Goal: Task Accomplishment & Management: Use online tool/utility

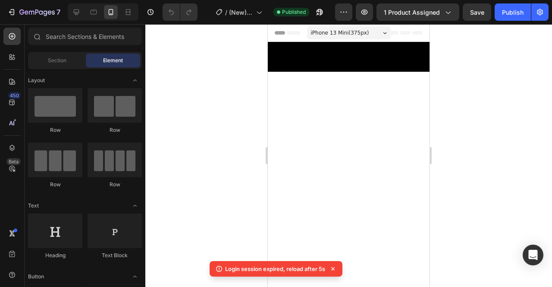
scroll to position [728, 0]
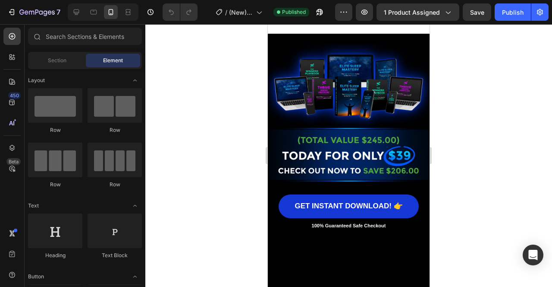
scroll to position [7459, 0]
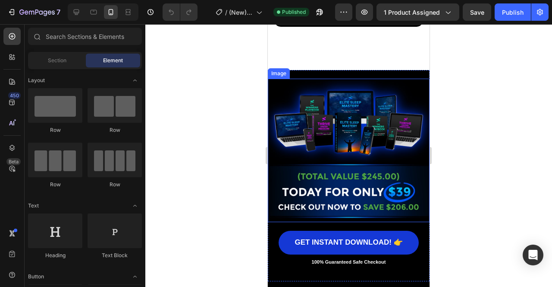
click at [333, 155] on img at bounding box center [349, 150] width 162 height 143
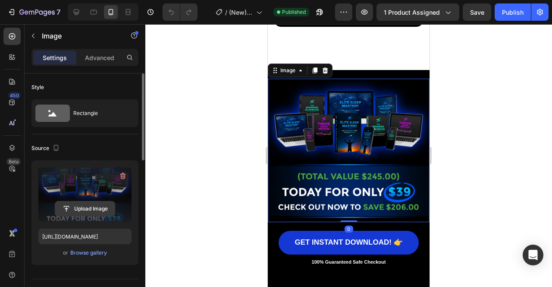
click at [88, 207] on input "file" at bounding box center [85, 208] width 60 height 15
click at [89, 207] on input "file" at bounding box center [85, 208] width 60 height 15
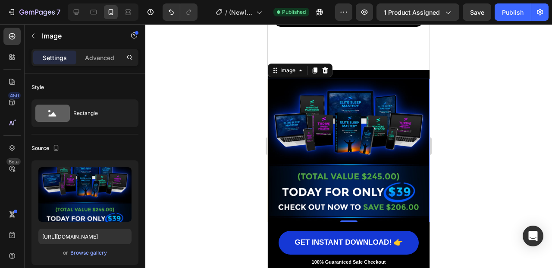
click at [318, 117] on img at bounding box center [349, 150] width 162 height 143
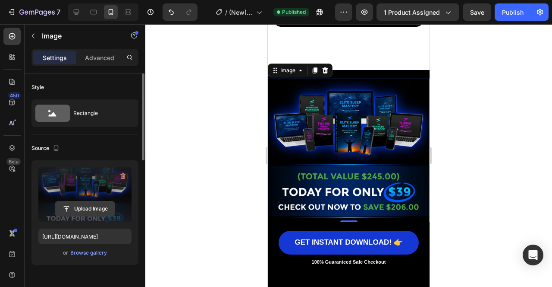
click at [97, 213] on input "file" at bounding box center [85, 208] width 60 height 15
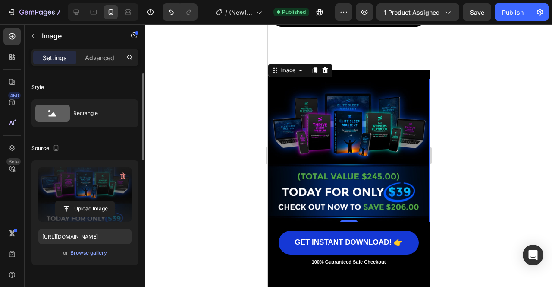
type input "[URL][DOMAIN_NAME]"
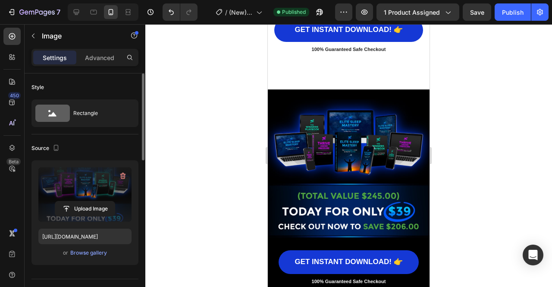
scroll to position [8531, 0]
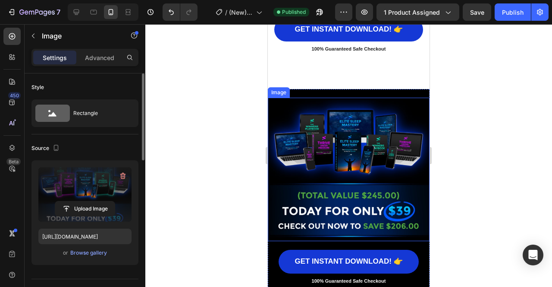
click at [362, 154] on img at bounding box center [349, 169] width 162 height 143
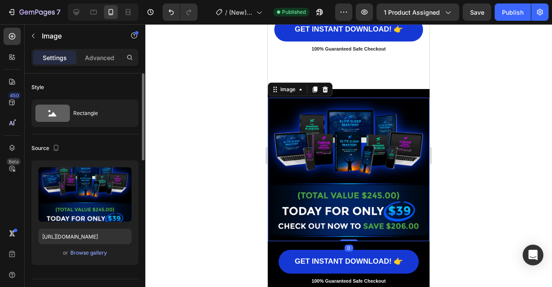
click at [93, 257] on div "or Browse gallery" at bounding box center [84, 252] width 93 height 10
click at [91, 252] on div "Browse gallery" at bounding box center [88, 253] width 37 height 8
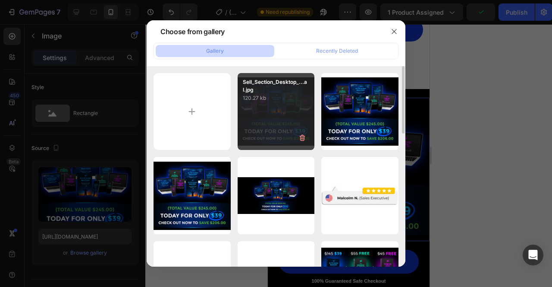
click at [269, 107] on div "Sell_Section_Desktop_...al.jpg 120.27 kb" at bounding box center [276, 111] width 77 height 77
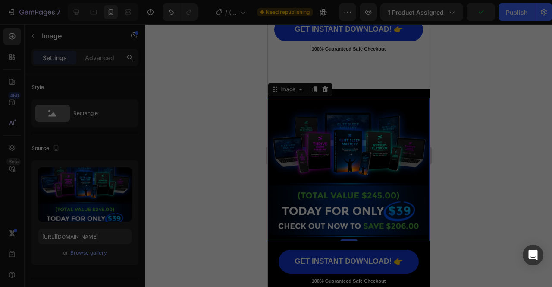
type input "[URL][DOMAIN_NAME]"
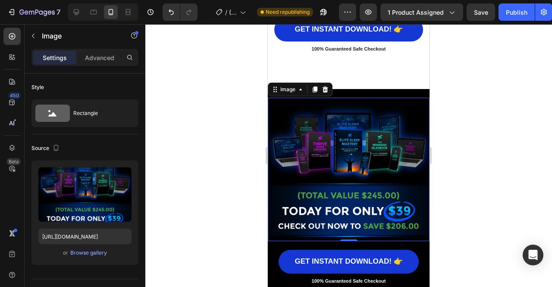
click at [493, 154] on div at bounding box center [348, 155] width 407 height 262
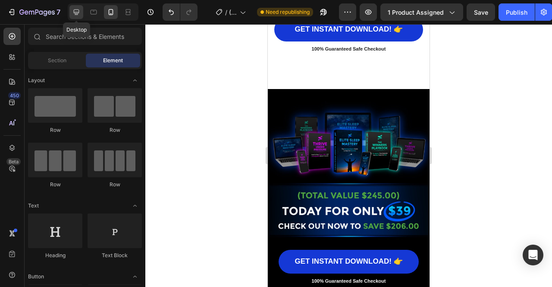
click at [74, 13] on icon at bounding box center [76, 12] width 9 height 9
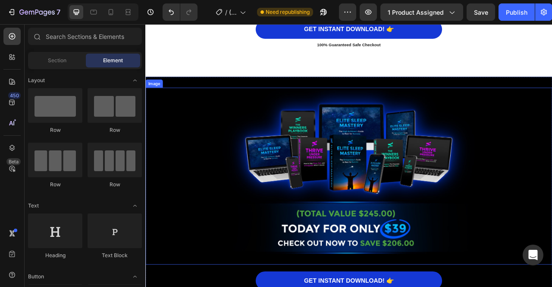
click at [343, 162] on img at bounding box center [404, 217] width 475 height 225
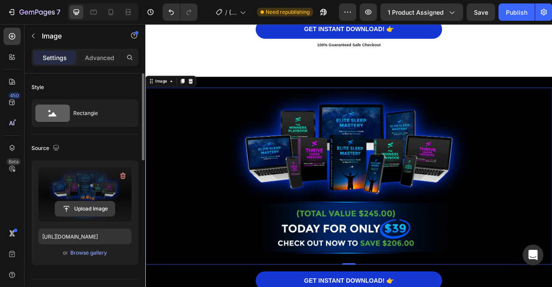
click at [96, 203] on input "file" at bounding box center [85, 208] width 60 height 15
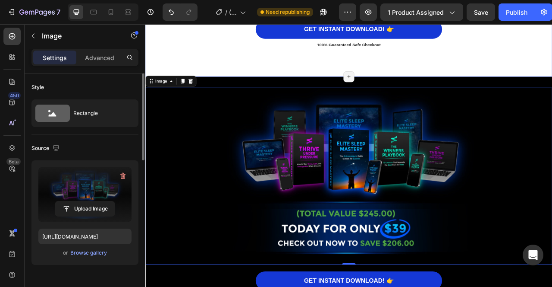
type input "[URL][DOMAIN_NAME]"
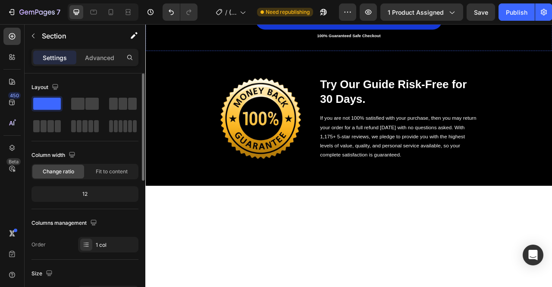
scroll to position [7248, 0]
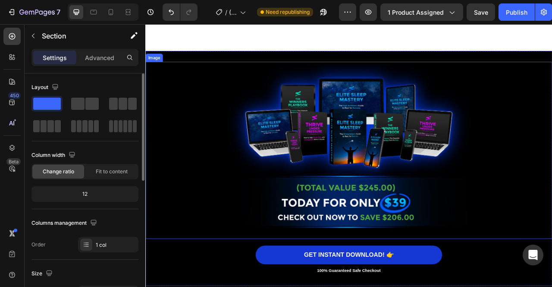
click at [458, 95] on img at bounding box center [404, 184] width 475 height 225
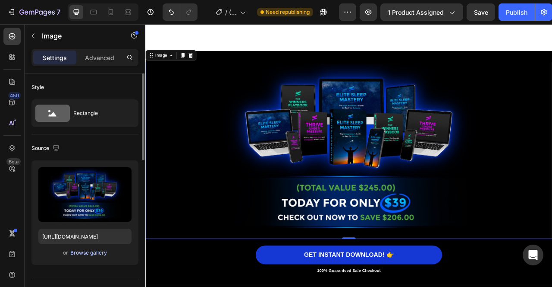
click at [80, 253] on div "Browse gallery" at bounding box center [88, 253] width 37 height 8
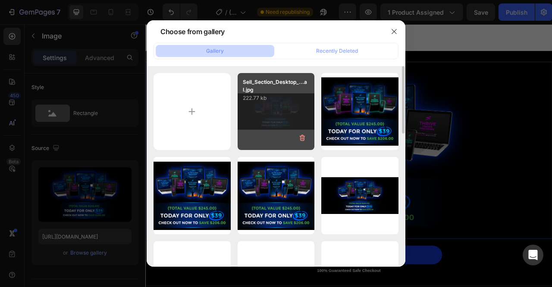
click at [270, 116] on div "Sell_Section_Desktop_...al.jpg 222.77 kb" at bounding box center [276, 111] width 77 height 77
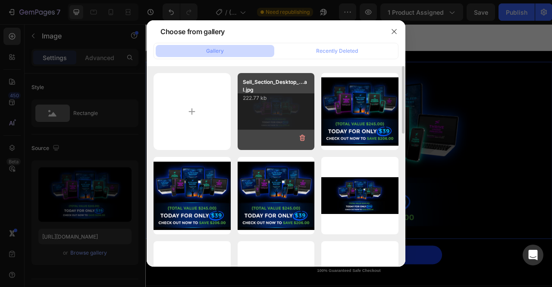
type input "[URL][DOMAIN_NAME]"
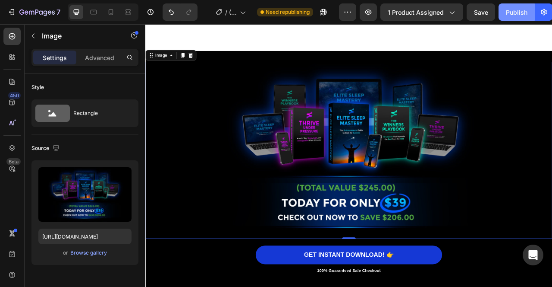
click at [516, 19] on button "Publish" at bounding box center [517, 11] width 36 height 17
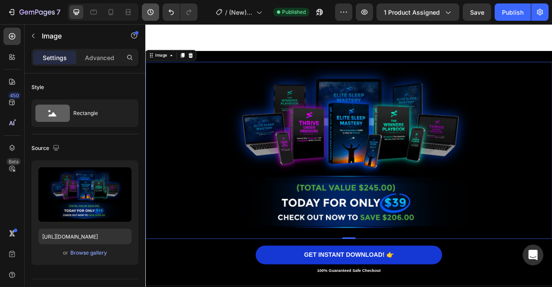
scroll to position [5965, 0]
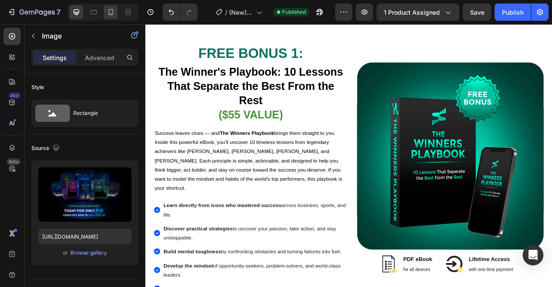
click at [112, 11] on icon at bounding box center [111, 12] width 9 height 9
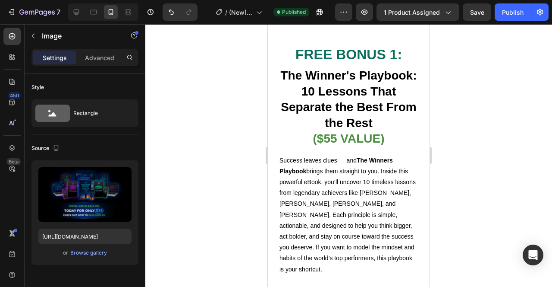
type input "150"
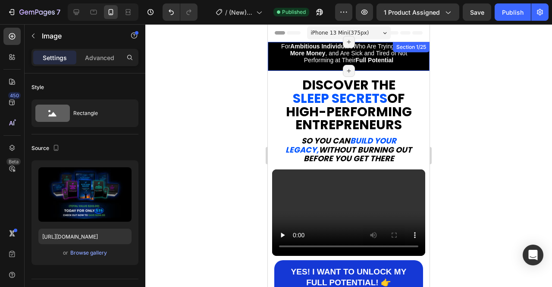
click at [419, 69] on div "For Ambitious Individuals Who Are Trying to Make More Money , and Are Sick and …" at bounding box center [349, 56] width 162 height 29
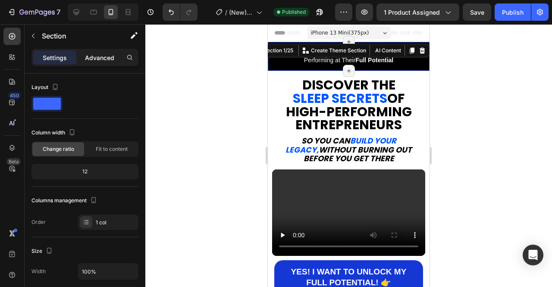
click at [101, 55] on p "Advanced" at bounding box center [99, 57] width 29 height 9
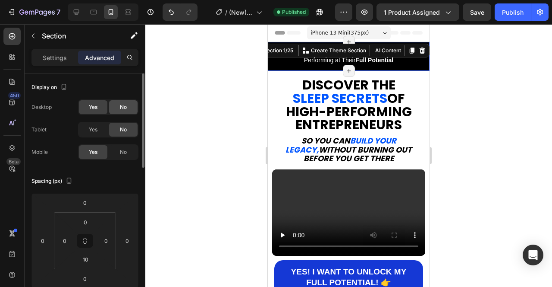
click at [123, 106] on span "No" at bounding box center [123, 107] width 7 height 8
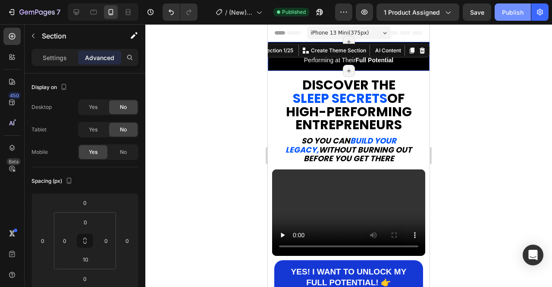
click at [515, 11] on div "Publish" at bounding box center [513, 12] width 22 height 9
click at [75, 14] on icon at bounding box center [76, 12] width 9 height 9
type input "32"
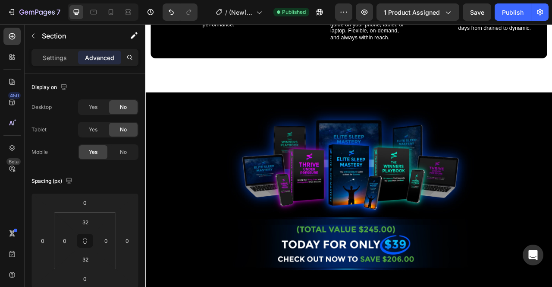
scroll to position [5468, 0]
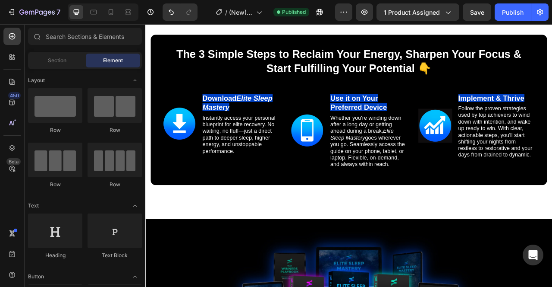
click at [16, 143] on icon at bounding box center [12, 147] width 9 height 9
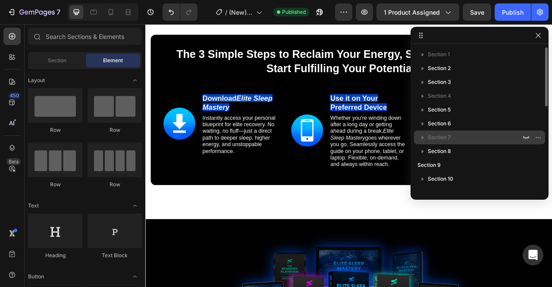
click at [458, 136] on p "Section 7" at bounding box center [475, 137] width 95 height 9
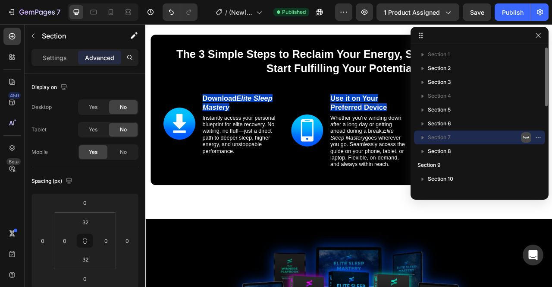
click at [525, 137] on icon "button" at bounding box center [526, 137] width 6 height 3
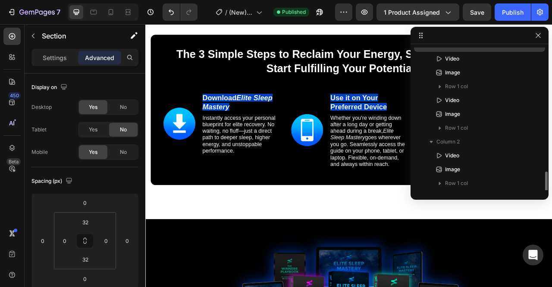
scroll to position [78, 0]
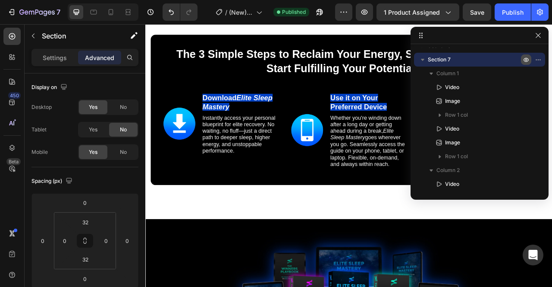
click at [540, 59] on icon "button" at bounding box center [540, 59] width 1 height 1
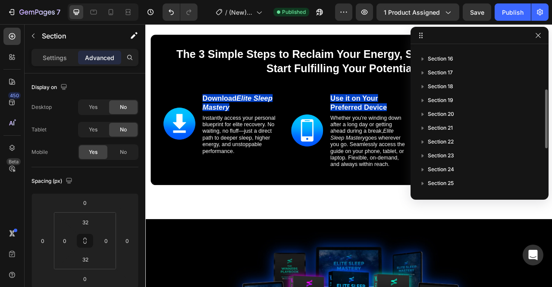
scroll to position [0, 0]
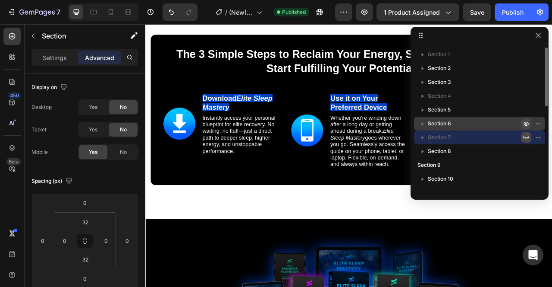
click at [526, 122] on icon "button" at bounding box center [526, 123] width 7 height 7
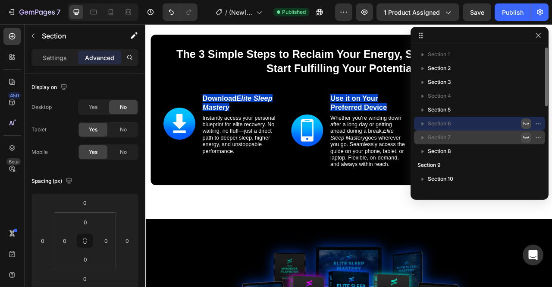
click at [526, 122] on icon "button" at bounding box center [526, 123] width 7 height 7
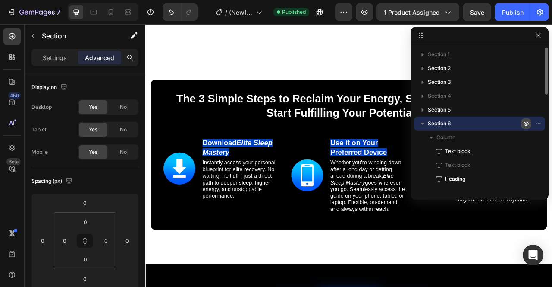
scroll to position [5468, 0]
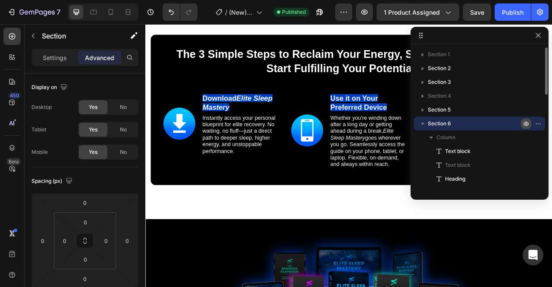
click at [526, 122] on icon "button" at bounding box center [526, 123] width 7 height 7
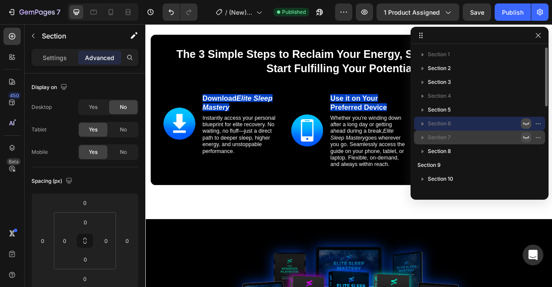
click at [526, 122] on icon "button" at bounding box center [526, 123] width 7 height 7
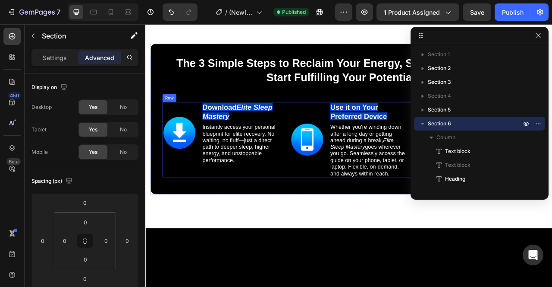
scroll to position [5303, 0]
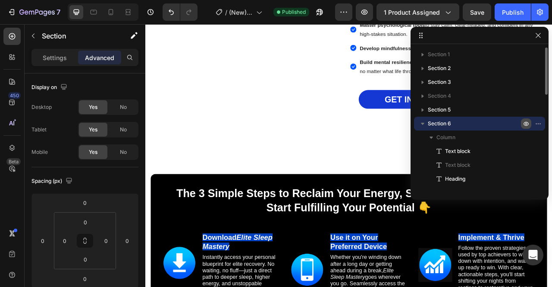
click at [526, 122] on icon "button" at bounding box center [526, 123] width 7 height 7
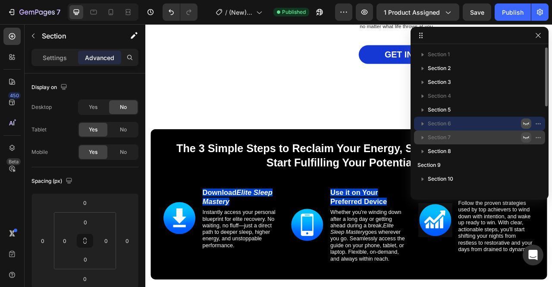
scroll to position [5246, 0]
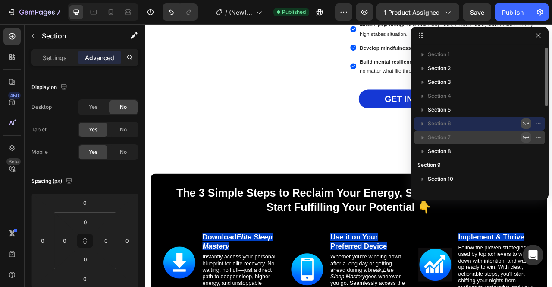
click at [526, 122] on icon "button" at bounding box center [526, 123] width 7 height 7
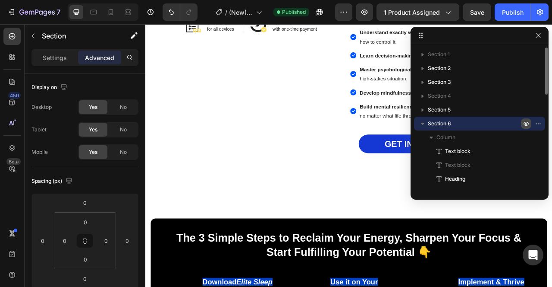
scroll to position [5303, 0]
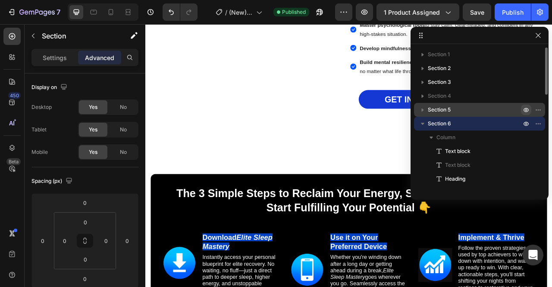
click at [540, 109] on icon "button" at bounding box center [540, 109] width 1 height 1
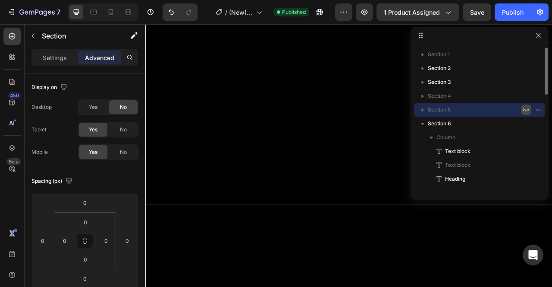
scroll to position [4808, 0]
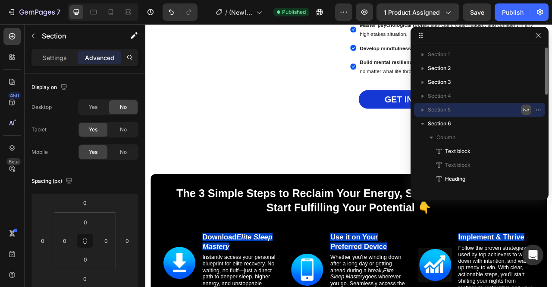
click at [527, 108] on icon "button" at bounding box center [526, 109] width 7 height 7
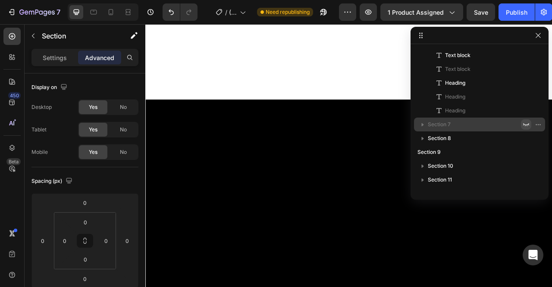
scroll to position [7142, 0]
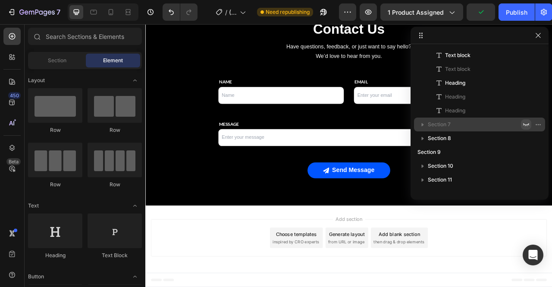
click at [236, 249] on div "Contact Us Heading Have questions, feedback, or just want to say hello? We’d lo…" at bounding box center [404, 119] width 518 height 271
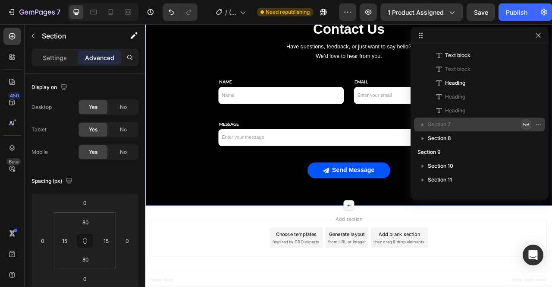
scroll to position [341, 0]
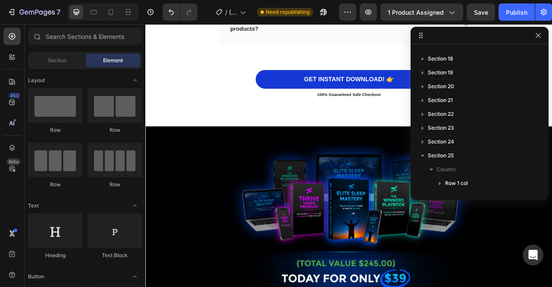
scroll to position [6642, 0]
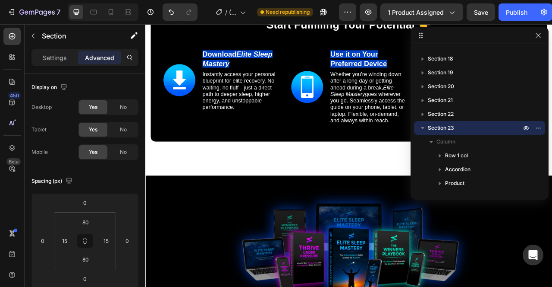
scroll to position [5520, 0]
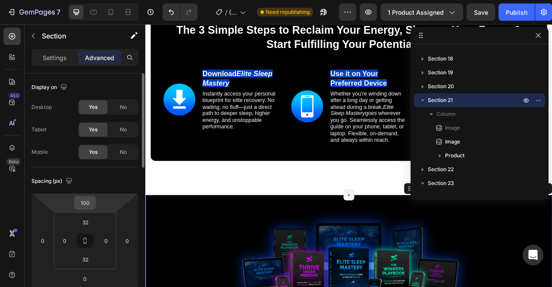
click at [89, 205] on input "100" at bounding box center [84, 202] width 17 height 13
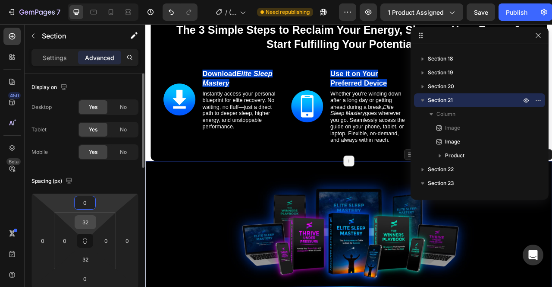
type input "0"
click at [91, 218] on input "32" at bounding box center [85, 221] width 17 height 13
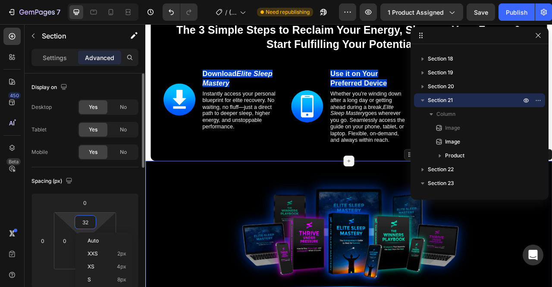
click at [89, 221] on input "32" at bounding box center [85, 221] width 17 height 13
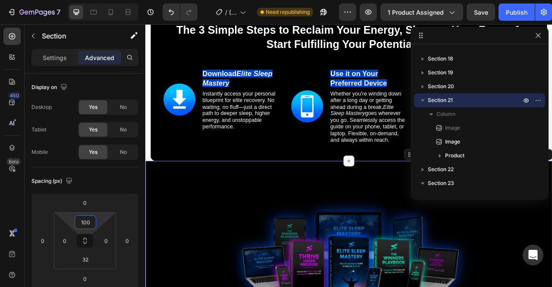
type input "100"
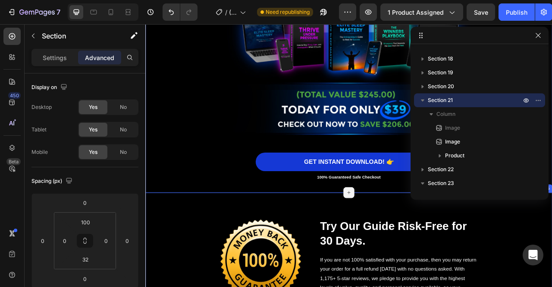
scroll to position [5653, 0]
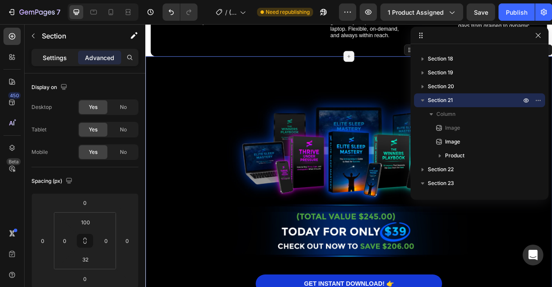
click at [43, 57] on p "Settings" at bounding box center [55, 57] width 24 height 9
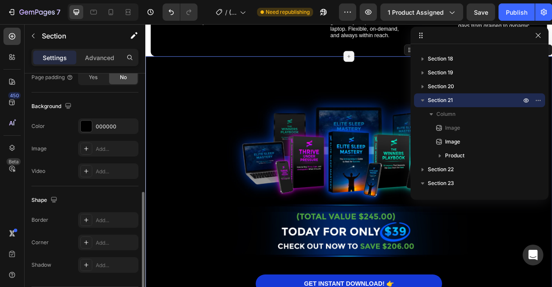
scroll to position [280, 0]
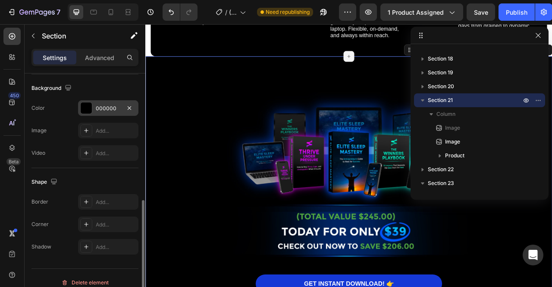
click at [85, 103] on div at bounding box center [86, 107] width 11 height 11
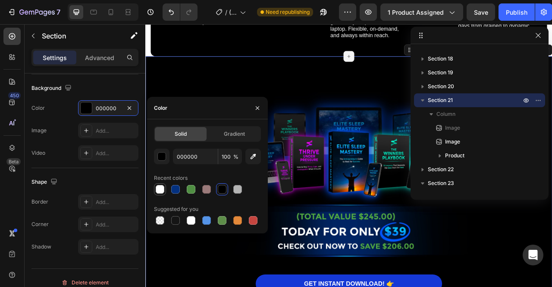
click at [160, 185] on div at bounding box center [160, 189] width 9 height 9
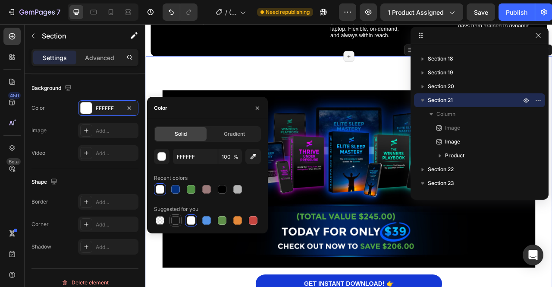
click at [176, 219] on div at bounding box center [175, 220] width 9 height 9
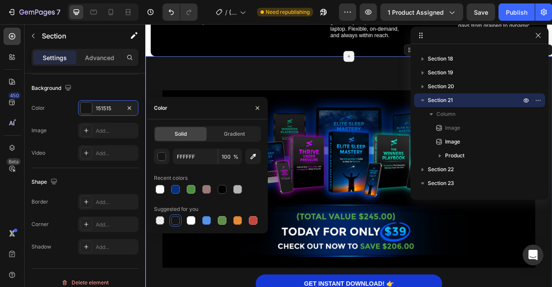
type input "151515"
click at [334, 85] on div "Image Image GET INSTANT DOWNLOAD! 👉 Add to Cart 100% Guaranteed Safe Checkout T…" at bounding box center [404, 229] width 518 height 328
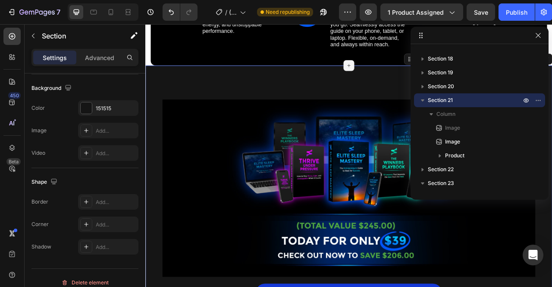
scroll to position [5457, 0]
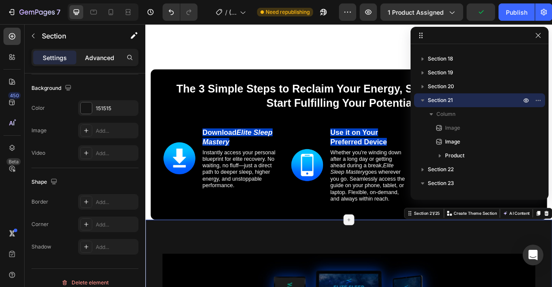
click at [90, 54] on p "Advanced" at bounding box center [99, 57] width 29 height 9
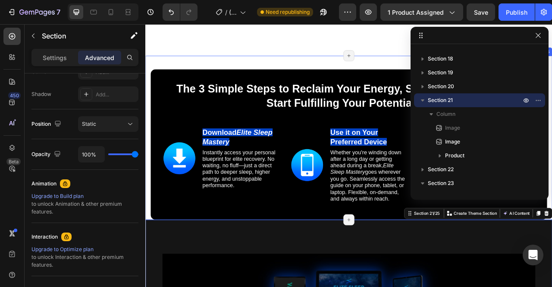
click at [149, 135] on div "The 3 Simple Steps to Reclaim Your Energy, Sharpen Your Focus & Start Fulfillin…" at bounding box center [404, 168] width 518 height 208
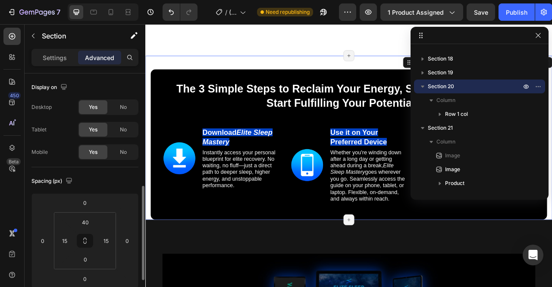
scroll to position [80, 0]
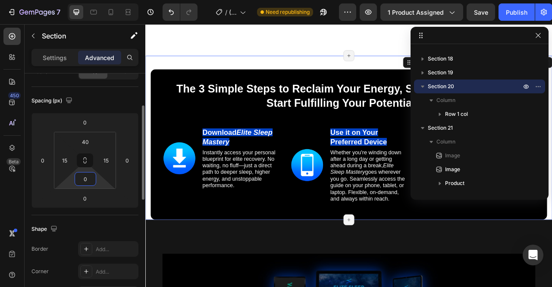
click at [89, 176] on input "0" at bounding box center [85, 178] width 17 height 13
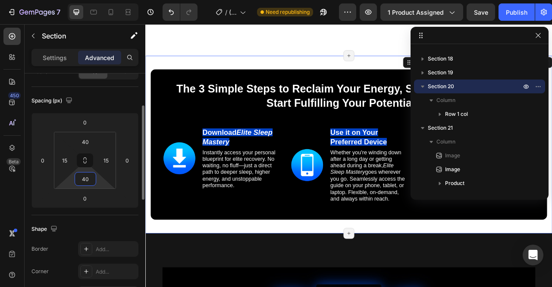
type input "4"
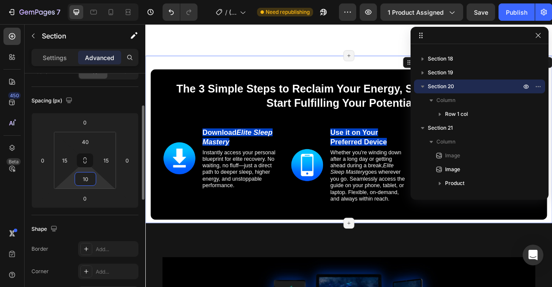
type input "100"
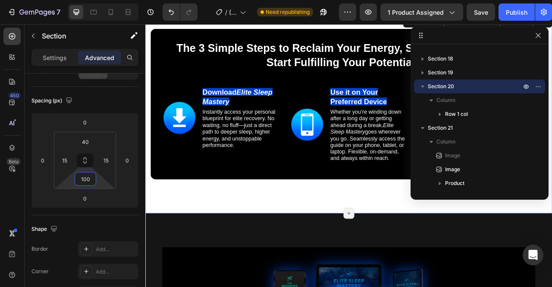
scroll to position [5592, 0]
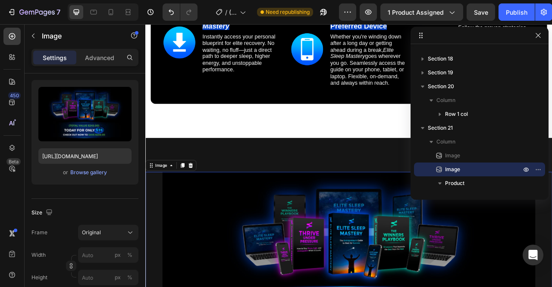
scroll to position [0, 0]
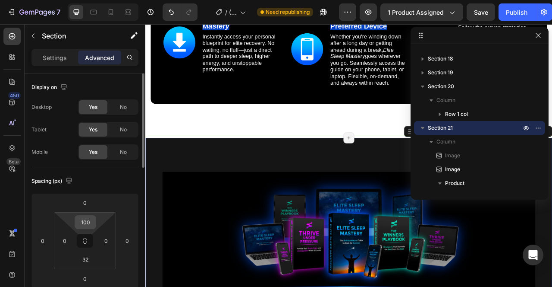
click at [90, 226] on input "100" at bounding box center [85, 221] width 17 height 13
click at [119, 184] on div "Spacing (px)" at bounding box center [85, 181] width 107 height 14
click at [87, 222] on input "100" at bounding box center [85, 221] width 17 height 13
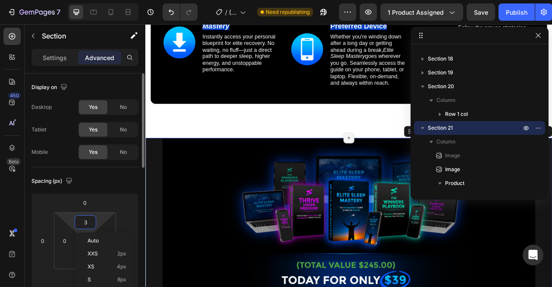
type input "32"
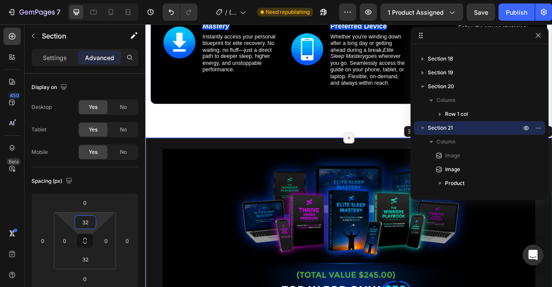
click at [299, 157] on div "The 3 Simple Steps to Reclaim Your Energy, Sharpen Your Focus & Start Fulfillin…" at bounding box center [404, 43] width 518 height 252
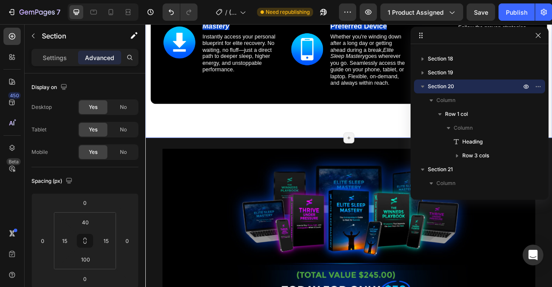
click at [299, 157] on div "The 3 Simple Steps to Reclaim Your Energy, Sharpen Your Focus & Start Fulfillin…" at bounding box center [404, 43] width 518 height 252
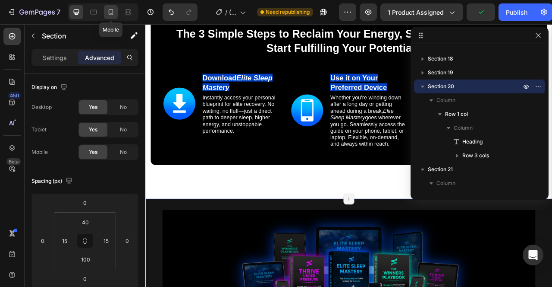
click at [111, 9] on icon at bounding box center [111, 12] width 5 height 6
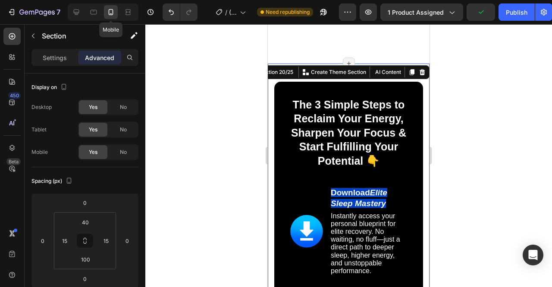
type input "42"
type input "0"
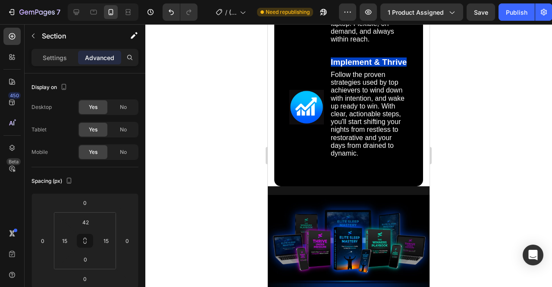
scroll to position [6254, 0]
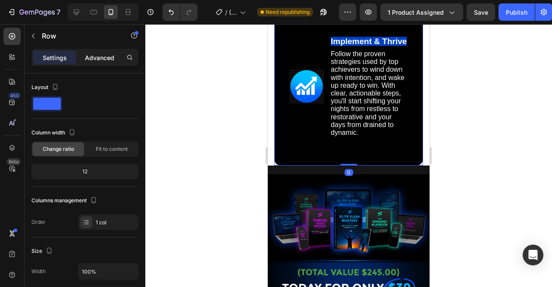
click at [102, 54] on p "Advanced" at bounding box center [99, 57] width 29 height 9
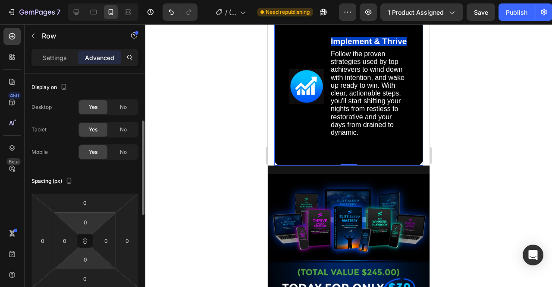
scroll to position [34, 0]
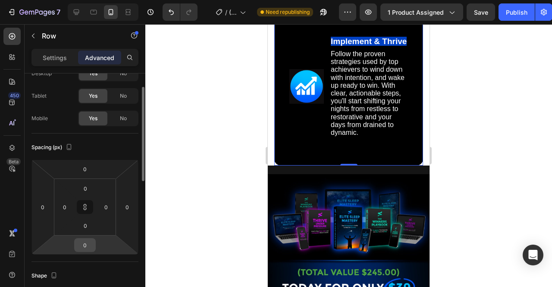
click at [88, 247] on input "0" at bounding box center [84, 244] width 17 height 13
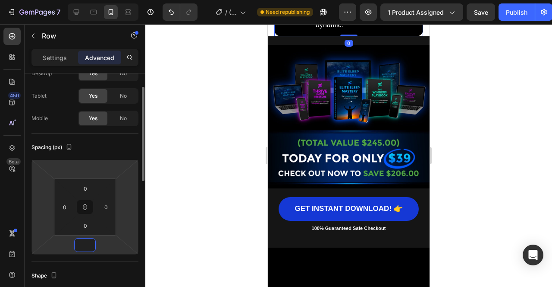
type input "4"
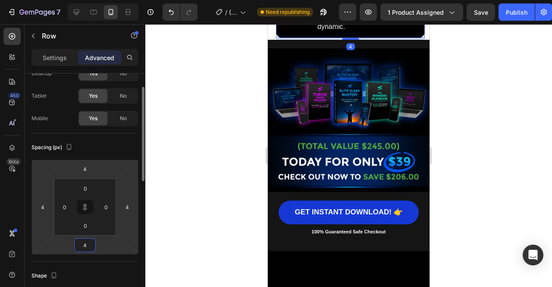
type input "40"
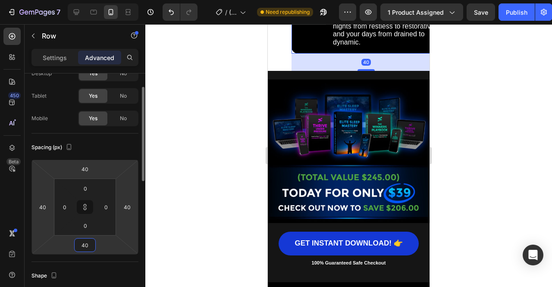
type input "4"
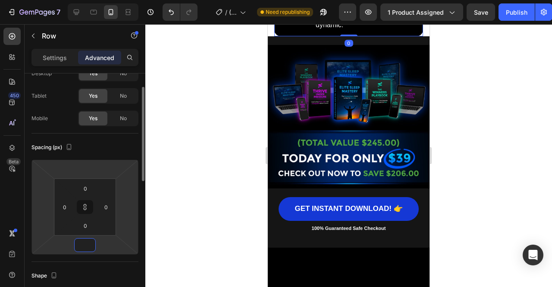
type input "4"
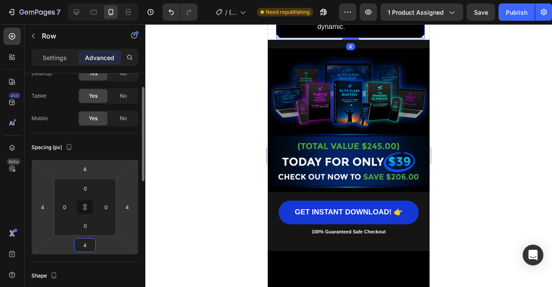
type input "40"
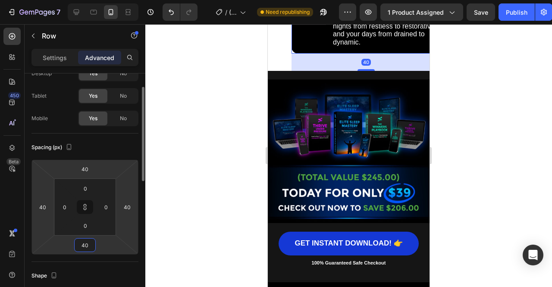
type input "4"
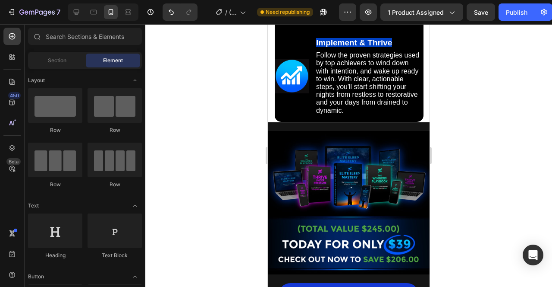
scroll to position [5940, 0]
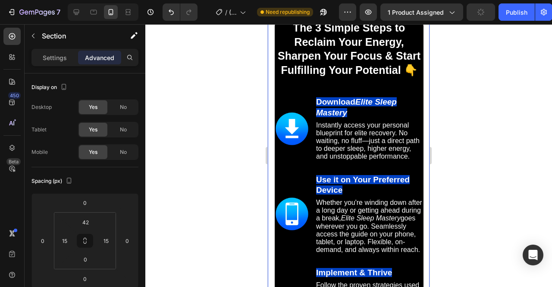
click at [271, 156] on div "The 3 Simple Steps to Reclaim Your Energy, Sharpen Your Focus & Start Fulfillin…" at bounding box center [349, 176] width 162 height 350
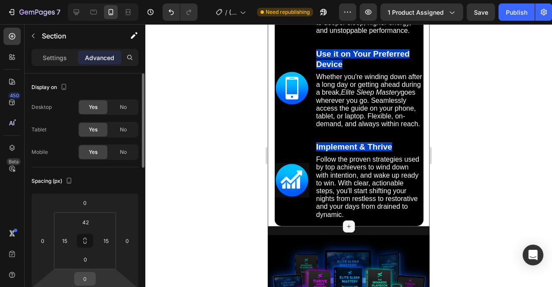
click at [90, 282] on input "0" at bounding box center [84, 278] width 17 height 13
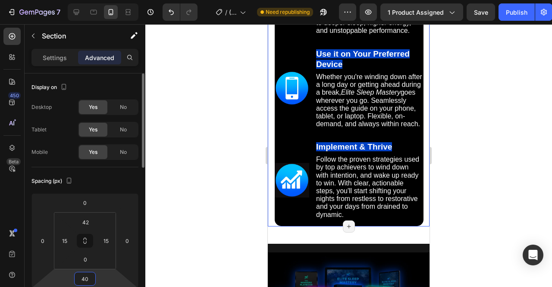
type input "4"
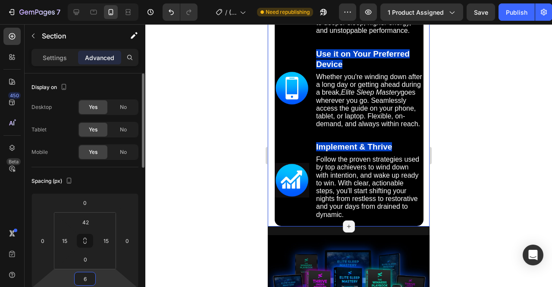
type input "60"
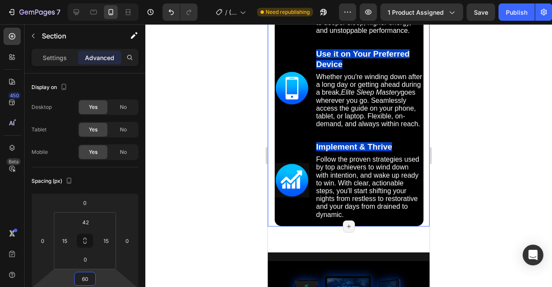
click at [472, 185] on div at bounding box center [348, 155] width 407 height 262
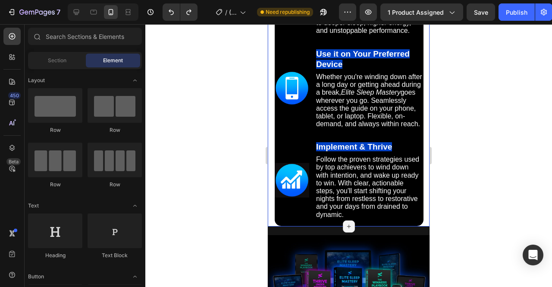
click at [271, 223] on div "The 3 Simple Steps to Reclaim Your Energy, Sharpen Your Focus & Start Fulfillin…" at bounding box center [349, 51] width 162 height 350
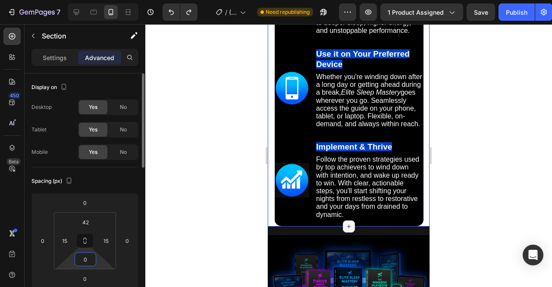
click at [82, 260] on input "0" at bounding box center [85, 258] width 17 height 13
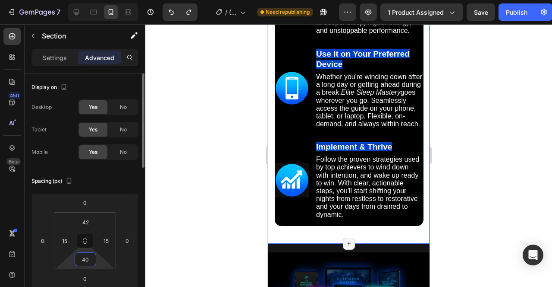
type input "4"
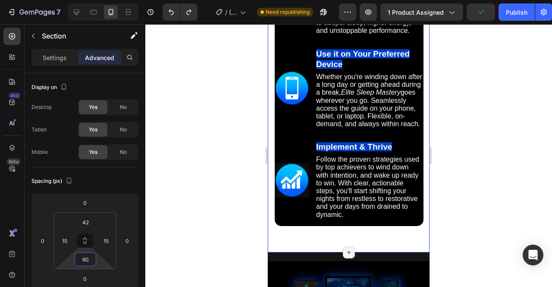
type input "60"
click at [287, 239] on div "The 3 Simple Steps to Reclaim Your Energy, Sharpen Your Focus & Start Fulfillin…" at bounding box center [349, 64] width 162 height 376
click at [62, 56] on p "Settings" at bounding box center [55, 57] width 24 height 9
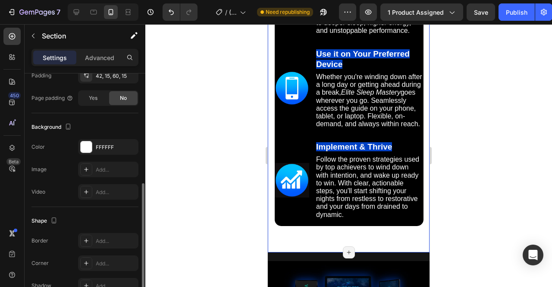
scroll to position [224, 0]
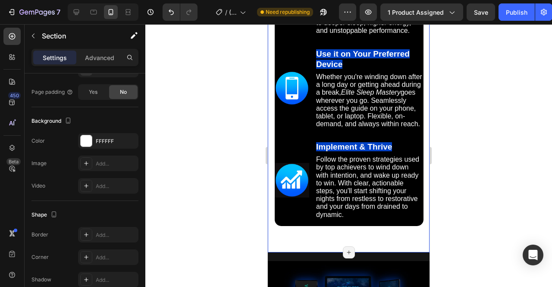
click at [219, 115] on div at bounding box center [348, 155] width 407 height 262
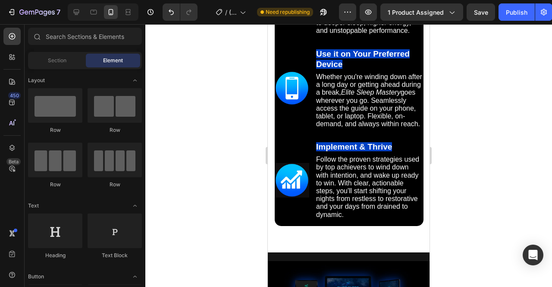
click at [428, 136] on div "The 3 Simple Steps to Reclaim Your Energy, Sharpen Your Focus & Start Fulfillin…" at bounding box center [349, 64] width 162 height 376
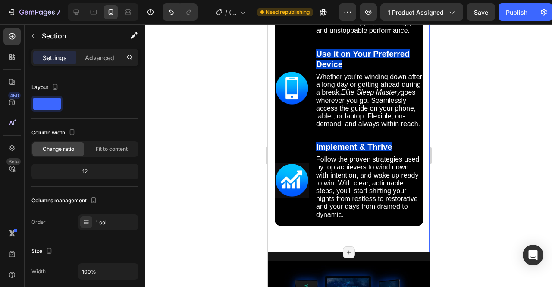
click at [454, 147] on div at bounding box center [348, 155] width 407 height 262
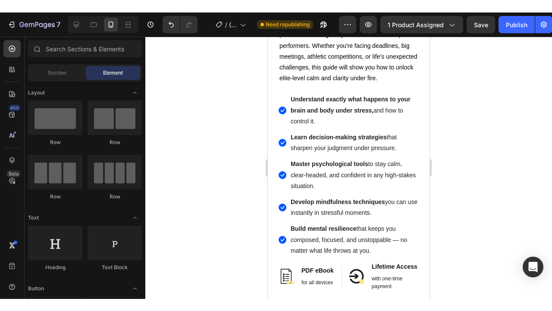
scroll to position [5787, 0]
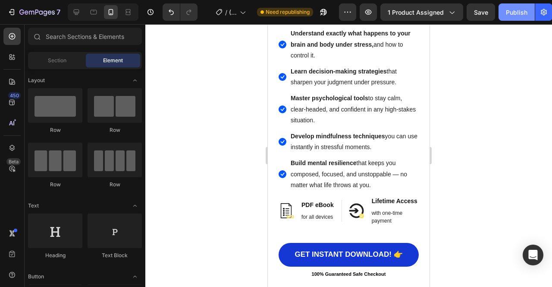
click at [520, 18] on button "Publish" at bounding box center [517, 11] width 36 height 17
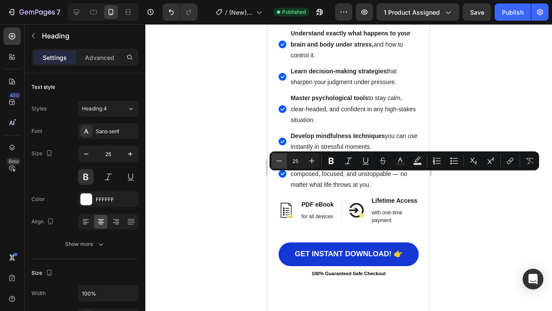
click at [278, 164] on icon "Editor contextual toolbar" at bounding box center [279, 161] width 9 height 9
type input "21"
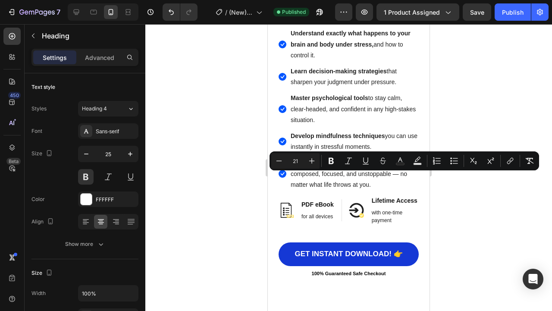
click at [474, 207] on div at bounding box center [348, 167] width 407 height 287
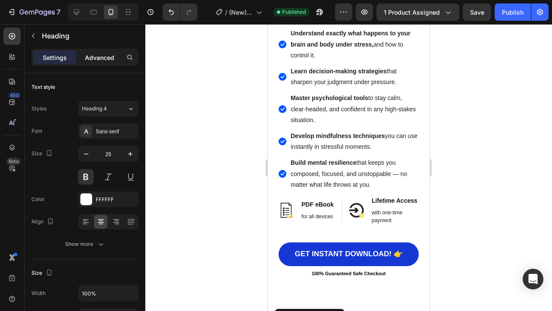
click at [106, 60] on p "Advanced" at bounding box center [99, 57] width 29 height 9
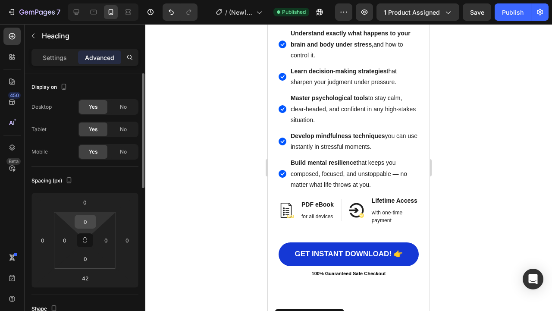
click at [89, 220] on input "0" at bounding box center [85, 221] width 17 height 13
type input "5"
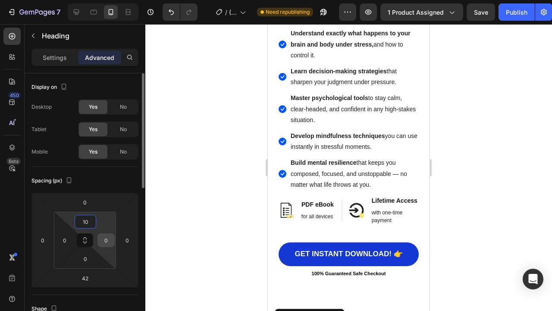
type input "10"
click at [107, 237] on input "0" at bounding box center [106, 240] width 13 height 13
type input "10"
click at [66, 241] on input "0" at bounding box center [64, 240] width 13 height 13
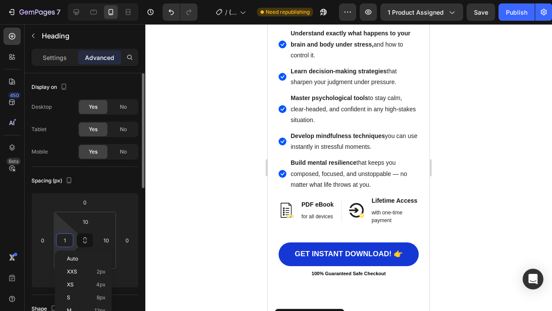
type input "10"
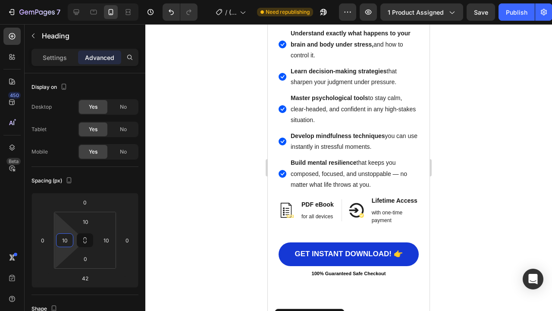
click at [507, 200] on div at bounding box center [348, 167] width 407 height 287
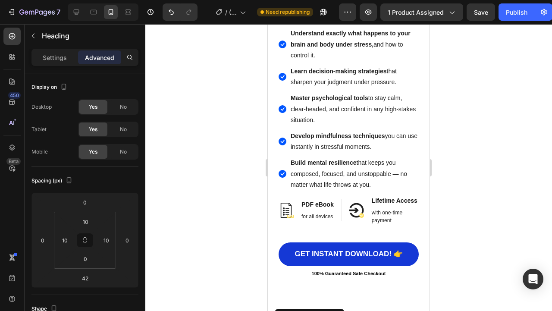
click at [450, 201] on div at bounding box center [348, 167] width 407 height 287
click at [87, 226] on input "10" at bounding box center [85, 221] width 17 height 13
type input "1"
type input "20"
click at [467, 170] on div at bounding box center [348, 167] width 407 height 287
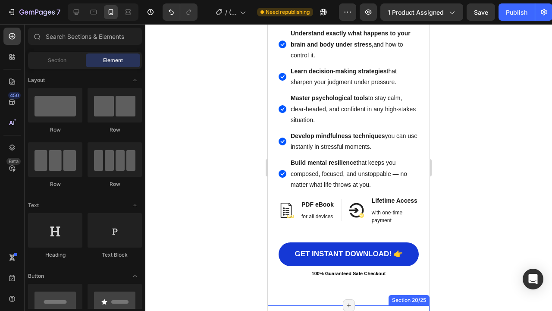
click at [483, 198] on div at bounding box center [348, 167] width 407 height 287
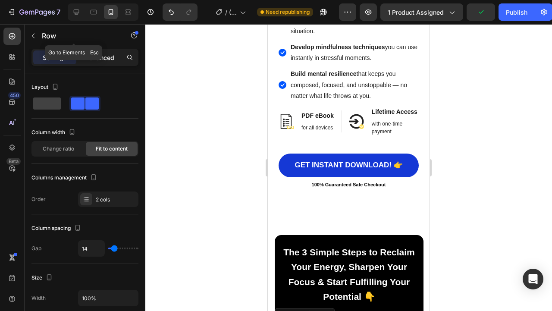
click at [105, 60] on p "Advanced" at bounding box center [99, 57] width 29 height 9
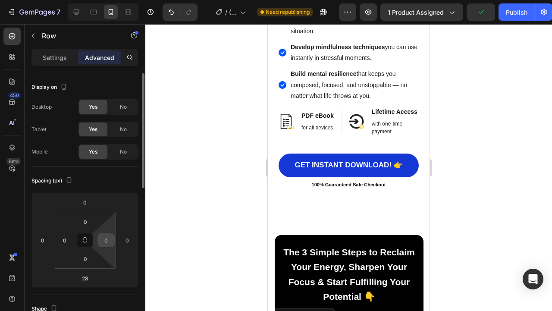
click at [107, 238] on input "0" at bounding box center [106, 240] width 13 height 13
type input "10"
click at [63, 242] on input "0" at bounding box center [64, 240] width 13 height 13
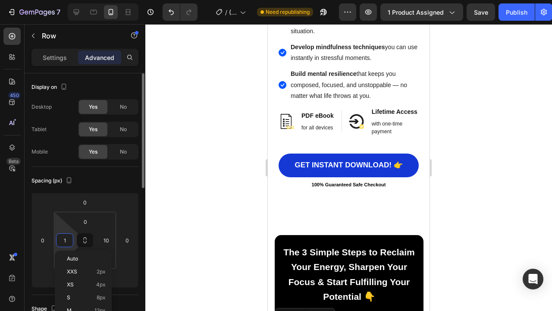
type input "10"
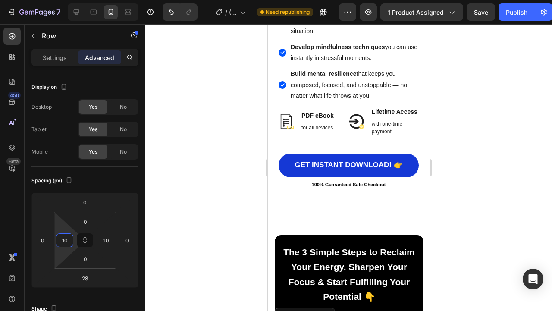
click at [517, 203] on div at bounding box center [348, 167] width 407 height 287
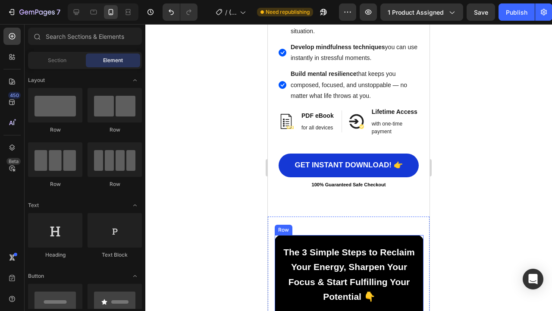
scroll to position [5997, 0]
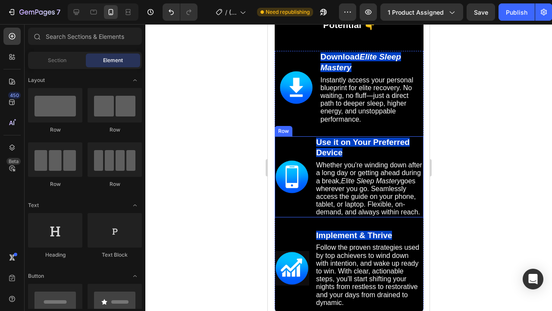
click at [289, 148] on div "Image" at bounding box center [292, 176] width 35 height 81
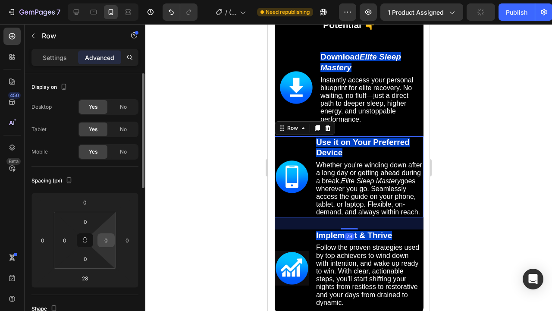
click at [106, 237] on input "0" at bounding box center [106, 240] width 13 height 13
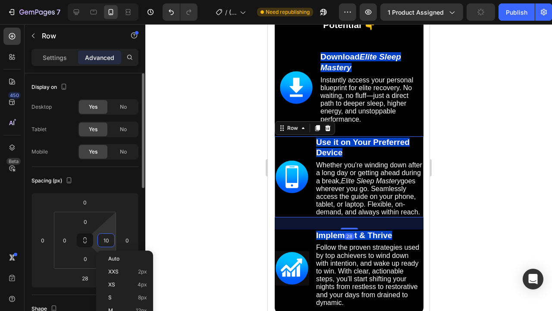
type input "100"
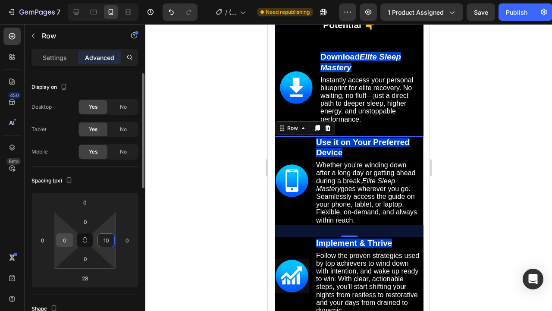
type input "10"
click at [68, 242] on input "0" at bounding box center [64, 240] width 13 height 13
type input "10"
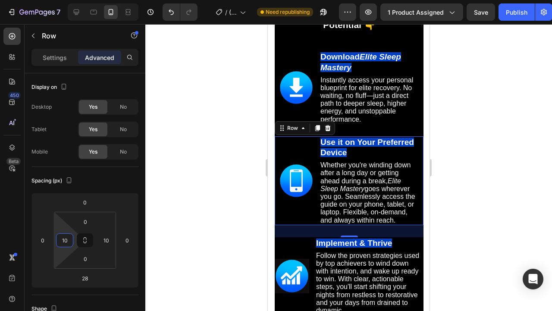
click at [252, 152] on div at bounding box center [348, 167] width 407 height 287
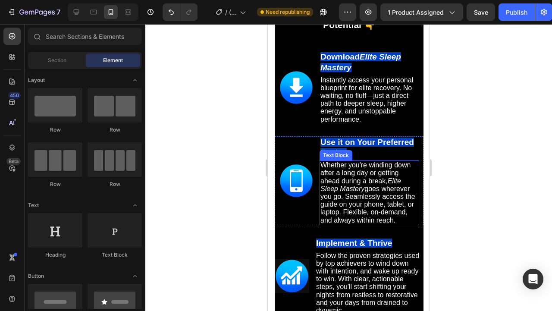
scroll to position [6091, 0]
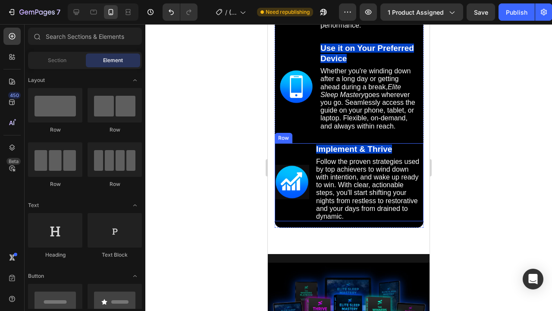
click at [297, 159] on div "Image" at bounding box center [292, 182] width 35 height 78
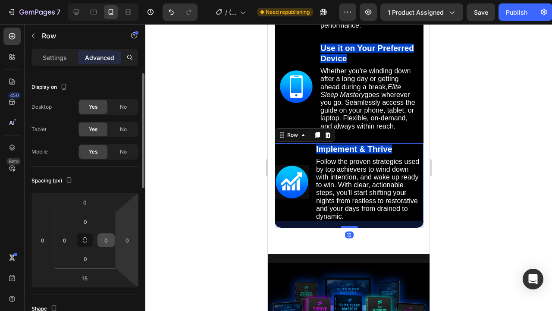
click at [109, 238] on input "0" at bounding box center [106, 240] width 13 height 13
type input "010"
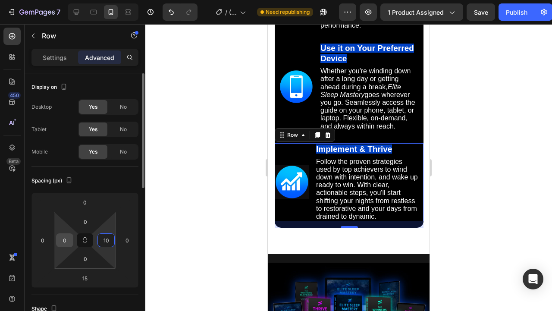
type input "10"
click at [63, 240] on input "0" at bounding box center [64, 240] width 13 height 13
type input "10"
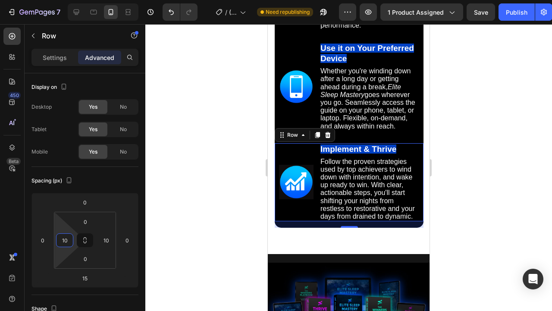
click at [460, 175] on div at bounding box center [348, 167] width 407 height 287
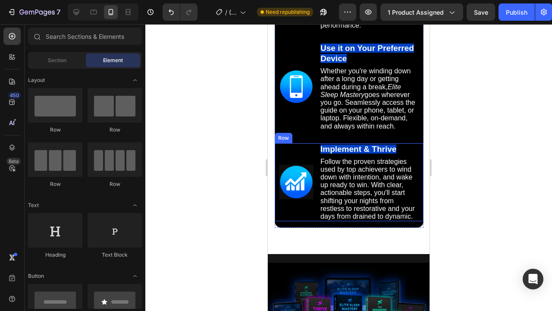
click at [299, 154] on div "Image" at bounding box center [296, 182] width 35 height 78
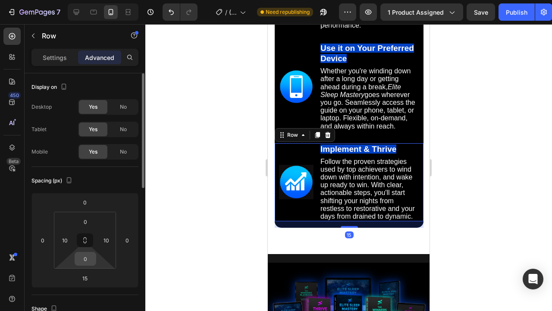
click at [91, 260] on input "0" at bounding box center [85, 258] width 17 height 13
type input "20"
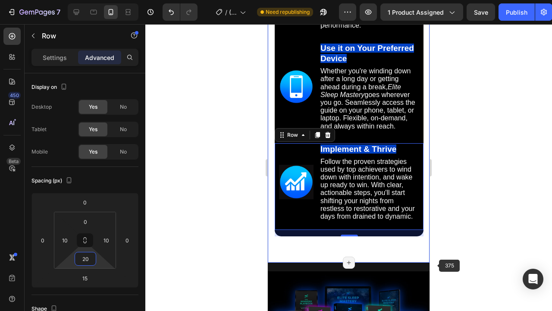
click at [469, 197] on div at bounding box center [348, 167] width 407 height 287
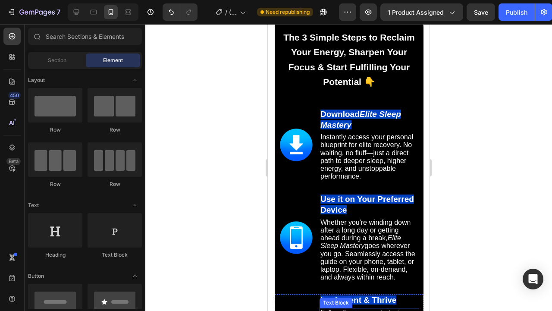
scroll to position [5951, 0]
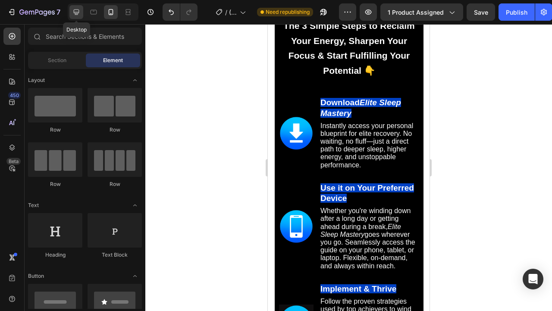
click at [79, 6] on div at bounding box center [76, 12] width 14 height 14
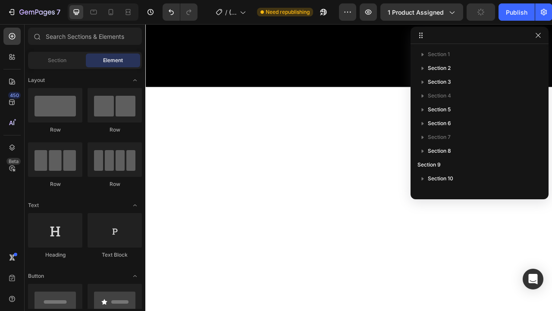
scroll to position [5428, 0]
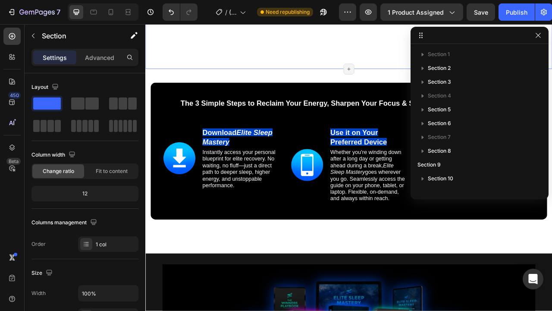
scroll to position [191, 0]
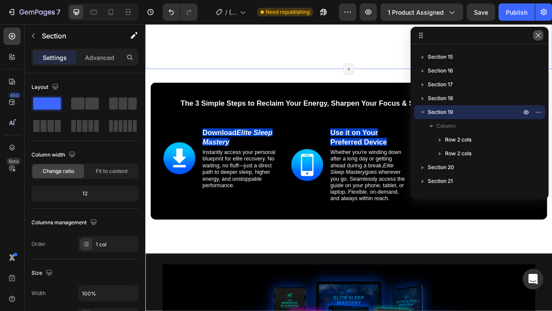
click at [538, 36] on icon "button" at bounding box center [538, 35] width 7 height 7
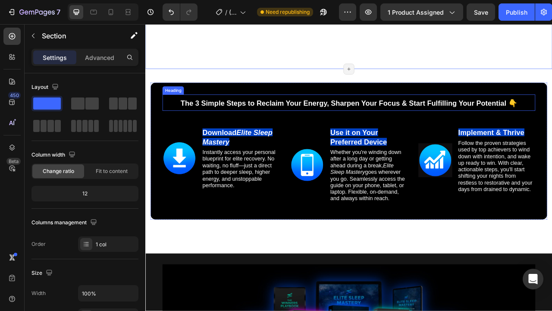
click at [456, 120] on span "The 3 Simple Steps to Reclaim Your Energy, Sharpen Your Focus & Start Fulfillin…" at bounding box center [404, 125] width 428 height 10
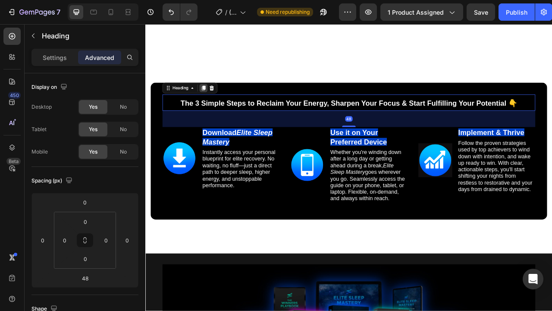
click at [221, 103] on icon at bounding box center [219, 106] width 5 height 6
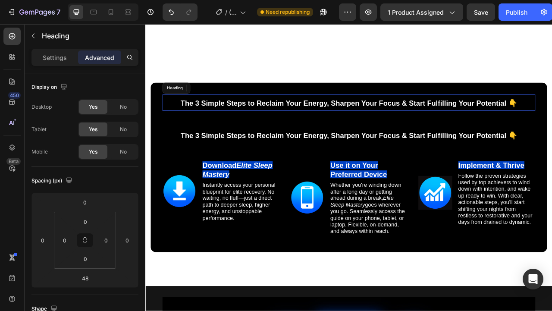
scroll to position [224, 0]
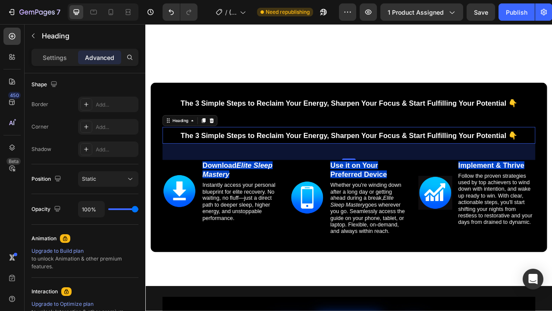
click at [103, 55] on p "Advanced" at bounding box center [99, 57] width 29 height 9
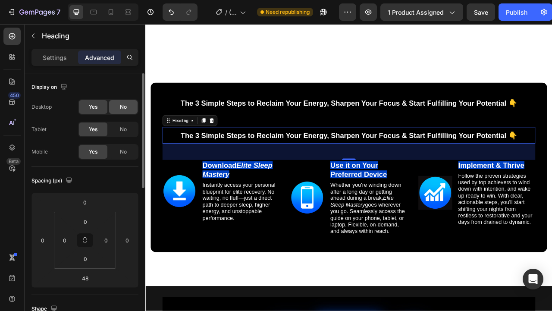
click at [125, 106] on span "No" at bounding box center [123, 107] width 7 height 8
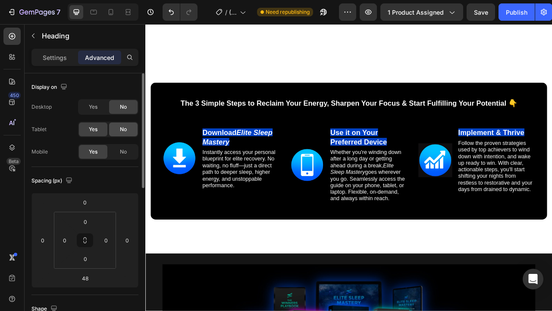
click at [125, 124] on div "No" at bounding box center [123, 130] width 28 height 14
click at [113, 13] on icon at bounding box center [111, 12] width 5 height 6
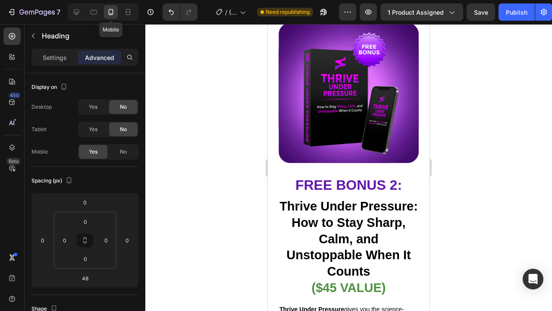
type input "42"
type input "20"
type input "10"
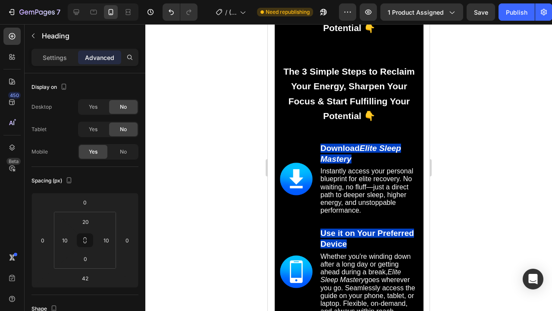
scroll to position [5965, 0]
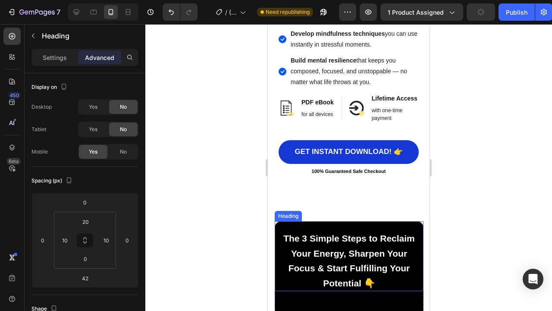
click at [362, 233] on span "The 3 Simple Steps to Reclaim Your Energy, Sharpen Your Focus & Start Fulfillin…" at bounding box center [350, 260] width 132 height 55
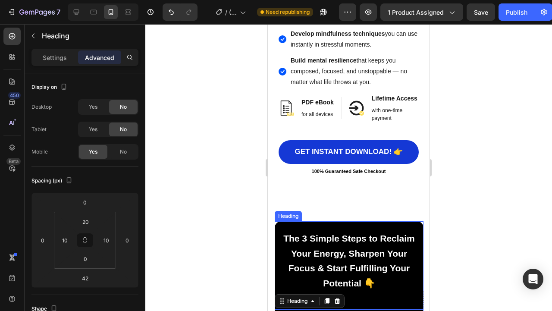
click at [343, 233] on span "The 3 Simple Steps to Reclaim Your Energy, Sharpen Your Focus & Start Fulfillin…" at bounding box center [350, 260] width 132 height 55
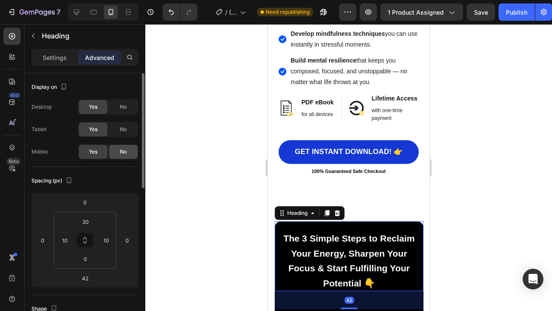
click at [128, 153] on div "No" at bounding box center [123, 152] width 28 height 14
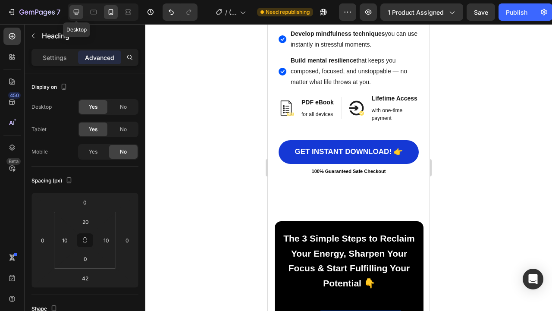
click at [79, 12] on icon at bounding box center [77, 12] width 6 height 6
type input "48"
type input "0"
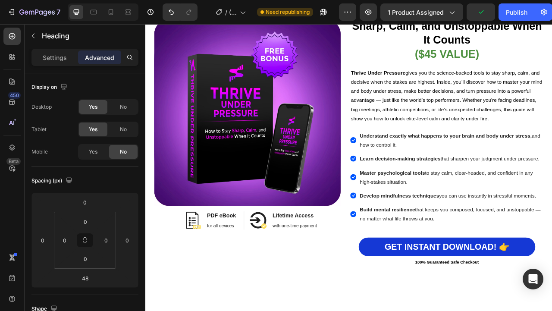
scroll to position [5464, 0]
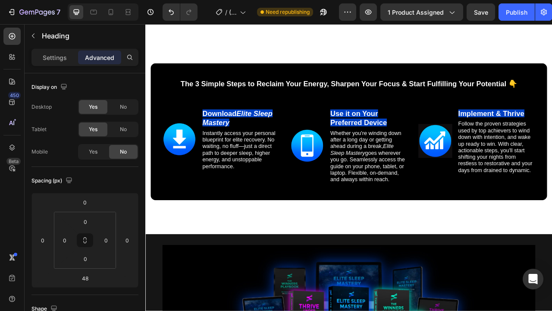
click at [422, 95] on span "The 3 Simple Steps to Reclaim Your Energy, Sharpen Your Focus & Start Fulfillin…" at bounding box center [404, 100] width 428 height 10
click at [454, 109] on div "The 3 Simple Steps to Reclaim Your Energy, Sharpen Your Focus & Start Fulfillin…" at bounding box center [404, 158] width 475 height 138
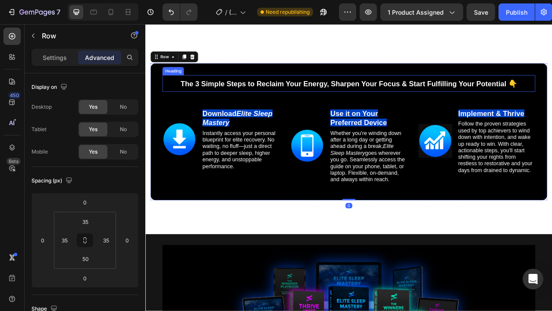
click at [447, 95] on span "The 3 Simple Steps to Reclaim Your Energy, Sharpen Your Focus & Start Fulfillin…" at bounding box center [404, 100] width 428 height 10
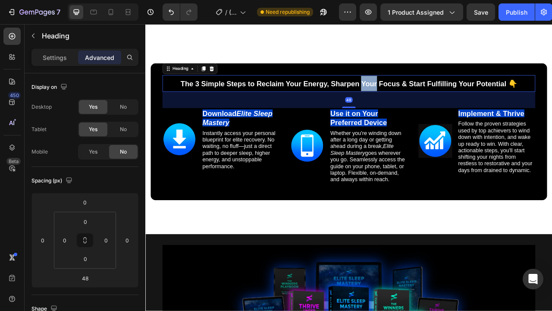
click at [433, 95] on span "The 3 Simple Steps to Reclaim Your Energy, Sharpen Your Focus & Start Fulfillin…" at bounding box center [404, 100] width 428 height 10
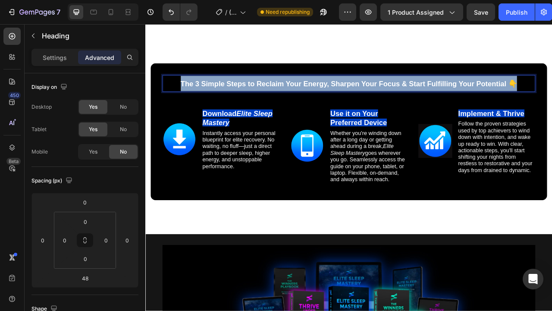
click at [433, 95] on span "The 3 Simple Steps to Reclaim Your Energy, Sharpen Your Focus & Start Fulfillin…" at bounding box center [404, 100] width 428 height 10
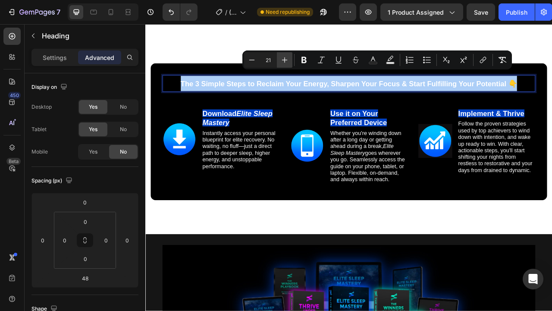
click at [287, 60] on icon "Editor contextual toolbar" at bounding box center [284, 60] width 9 height 9
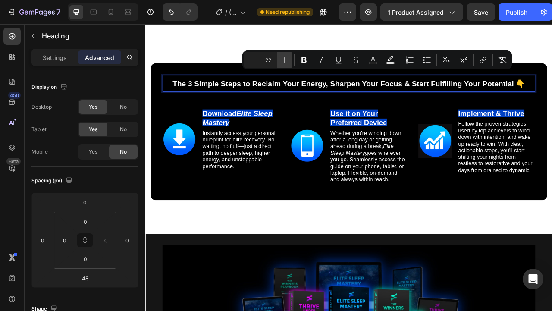
click at [287, 60] on icon "Editor contextual toolbar" at bounding box center [284, 60] width 9 height 9
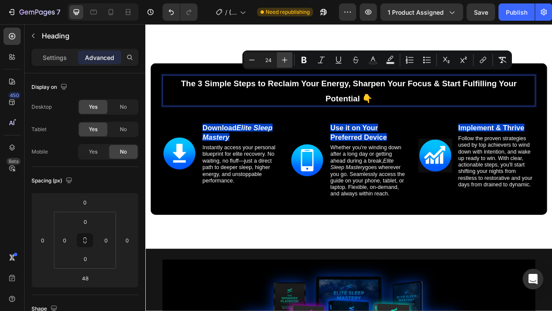
click at [287, 60] on icon "Editor contextual toolbar" at bounding box center [284, 60] width 9 height 9
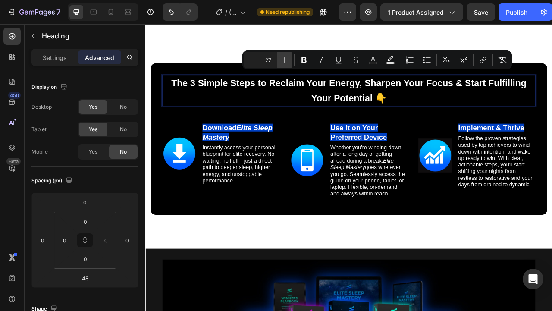
click at [287, 60] on icon "Editor contextual toolbar" at bounding box center [284, 60] width 9 height 9
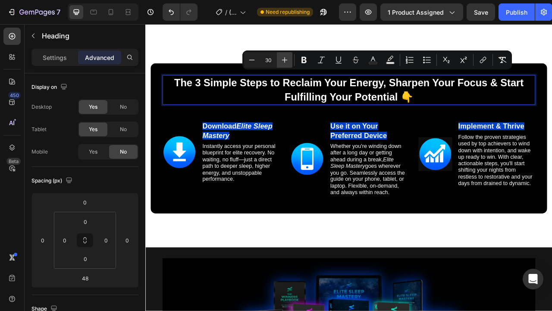
click at [287, 60] on icon "Editor contextual toolbar" at bounding box center [284, 60] width 9 height 9
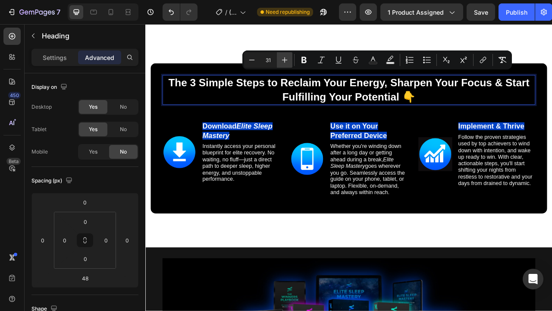
click at [287, 60] on icon "Editor contextual toolbar" at bounding box center [284, 60] width 9 height 9
type input "32"
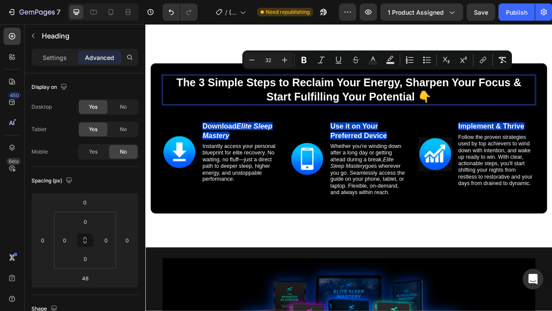
click at [487, 127] on div "The 3 Simple Steps to Reclaim Your Energy, Sharpen Your Focus & Start Fulfillin…" at bounding box center [404, 166] width 475 height 154
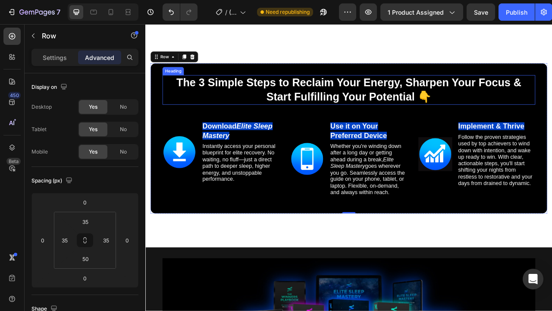
click at [552, 94] on span "The 3 Simple Steps to Reclaim Your Energy, Sharpen Your Focus & Start Fulfillin…" at bounding box center [404, 108] width 439 height 34
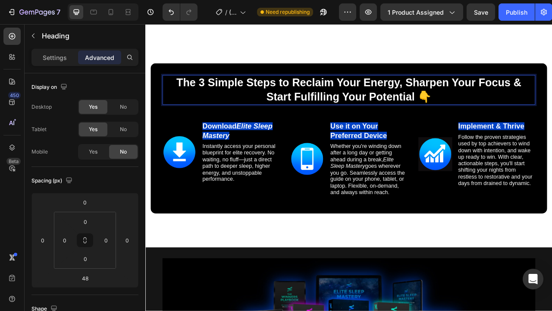
click at [552, 91] on span "The 3 Simple Steps to Reclaim Your Energy, Sharpen Your Focus & Start Fulfillin…" at bounding box center [404, 108] width 439 height 34
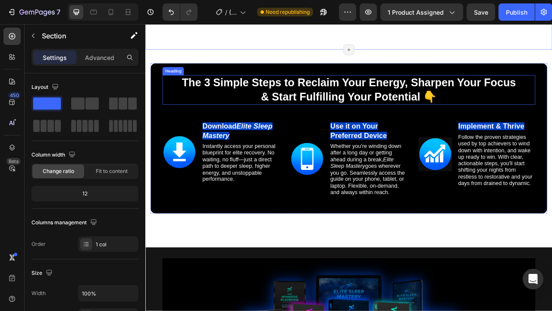
scroll to position [5369, 0]
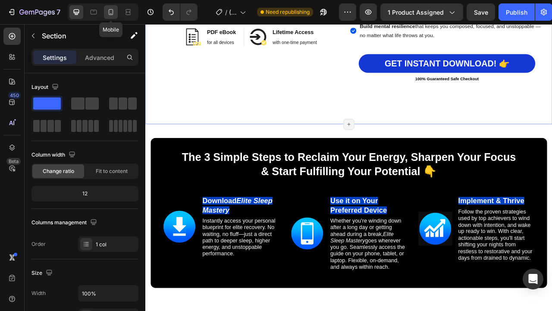
click at [115, 13] on div at bounding box center [111, 12] width 14 height 14
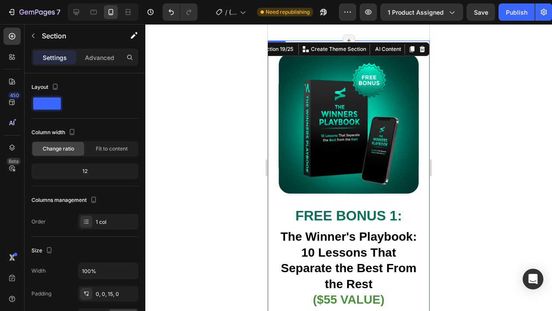
scroll to position [5976, 0]
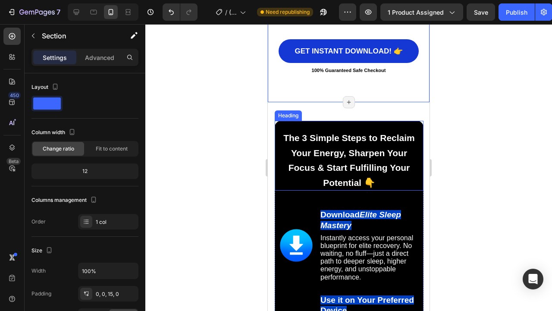
click at [344, 145] on span "The 3 Simple Steps to Reclaim Your Energy, Sharpen Your Focus & Start Fulfillin…" at bounding box center [350, 160] width 132 height 55
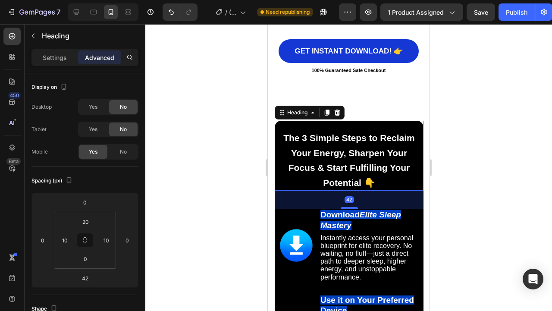
click at [443, 147] on div at bounding box center [348, 167] width 407 height 287
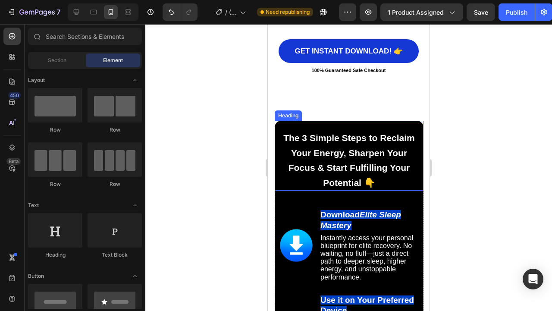
click at [362, 143] on span "The 3 Simple Steps to Reclaim Your Energy, Sharpen Your Focus & Start Fulfillin…" at bounding box center [350, 160] width 132 height 55
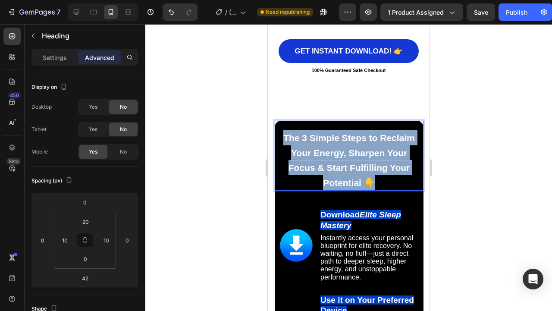
click at [362, 143] on span "The 3 Simple Steps to Reclaim Your Energy, Sharpen Your Focus & Start Fulfillin…" at bounding box center [350, 160] width 132 height 55
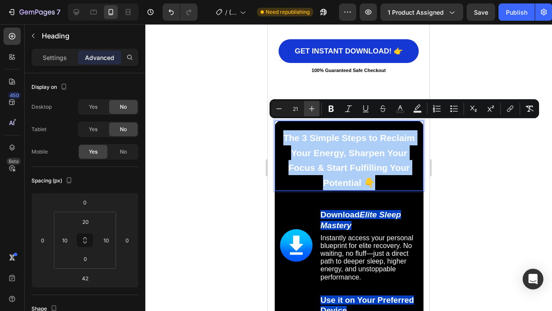
click at [310, 108] on icon "Editor contextual toolbar" at bounding box center [312, 109] width 6 height 6
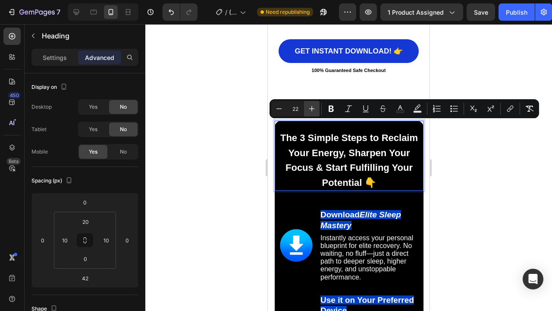
click at [310, 108] on icon "Editor contextual toolbar" at bounding box center [312, 109] width 6 height 6
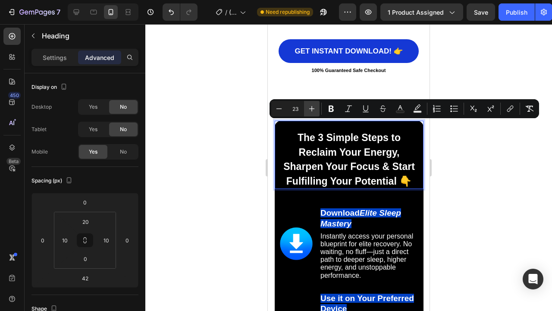
click at [310, 108] on icon "Editor contextual toolbar" at bounding box center [312, 109] width 6 height 6
type input "25"
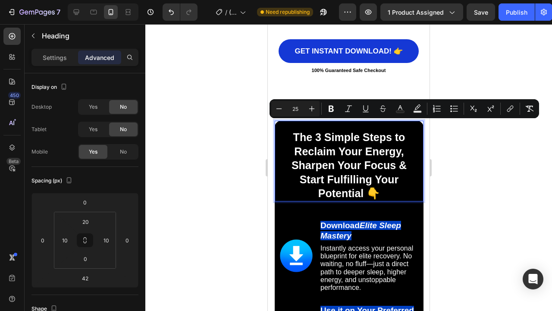
click at [517, 164] on div at bounding box center [348, 167] width 407 height 287
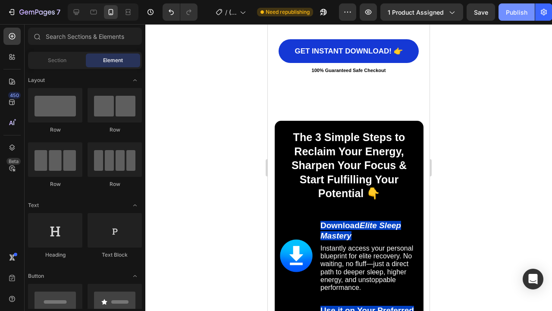
click at [510, 19] on button "Publish" at bounding box center [517, 11] width 36 height 17
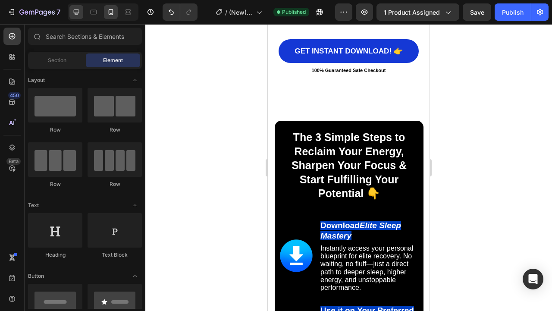
click at [78, 14] on icon at bounding box center [77, 12] width 6 height 6
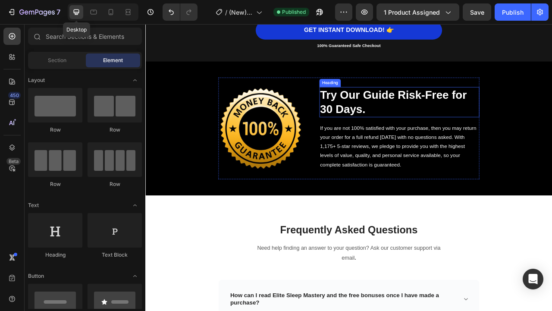
scroll to position [5894, 0]
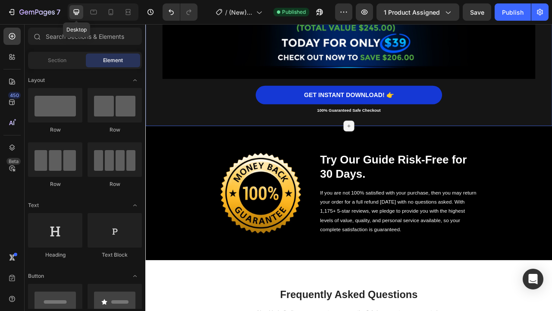
click at [178, 136] on div "Image Image GET INSTANT DOWNLOAD! 👉 Add to Cart 100% Guaranteed Safe Checkout T…" at bounding box center [404, 4] width 518 height 271
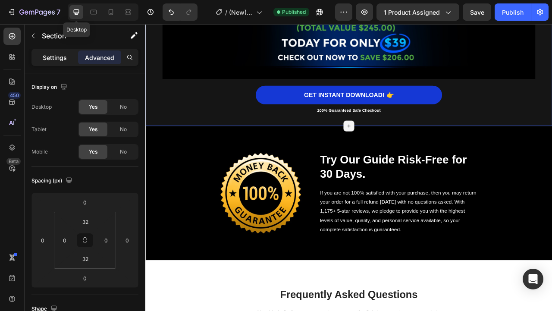
click at [52, 57] on p "Settings" at bounding box center [55, 57] width 24 height 9
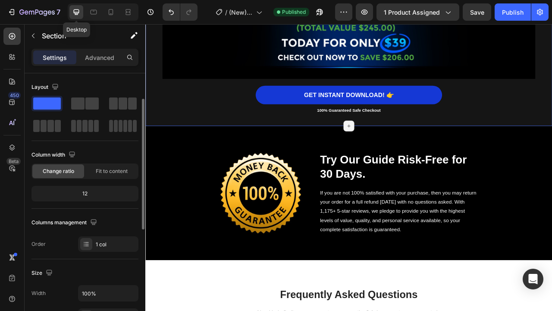
scroll to position [192, 0]
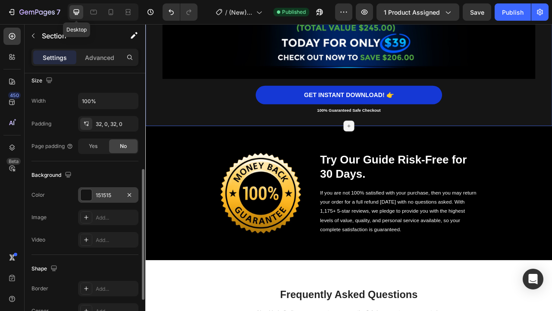
click at [86, 194] on div at bounding box center [86, 194] width 11 height 11
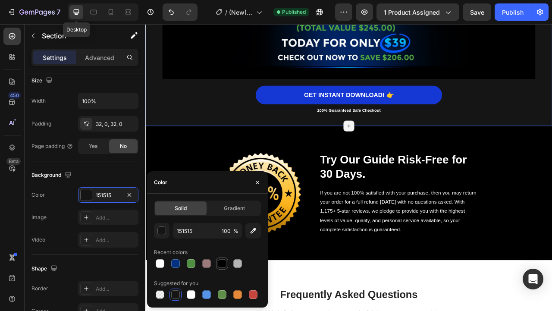
click at [222, 263] on div at bounding box center [222, 263] width 9 height 9
type input "000000"
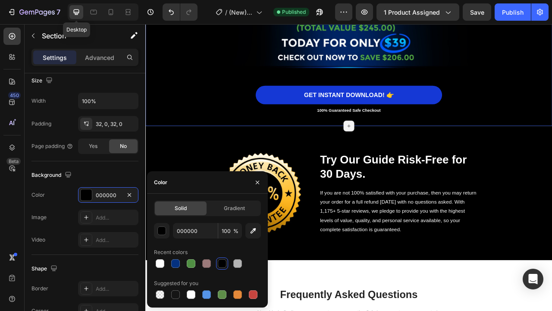
click at [224, 263] on div at bounding box center [222, 263] width 9 height 9
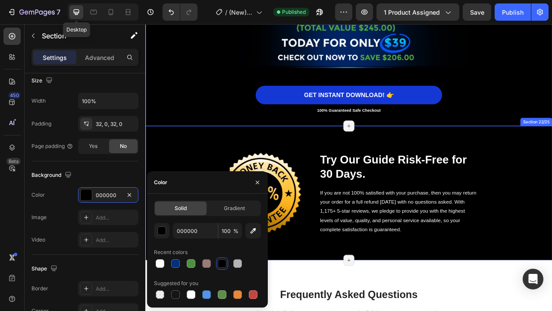
click at [552, 236] on div "Image Try Our Guide Risk-Free for 30 Days. Heading If you are not 100% satisfie…" at bounding box center [404, 239] width 505 height 129
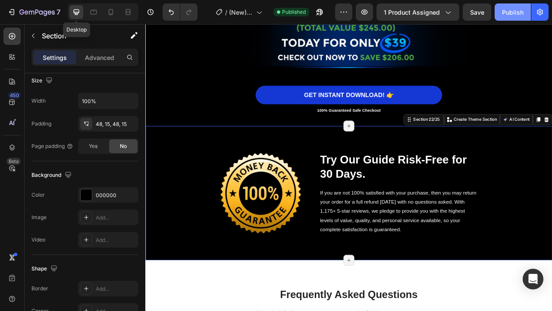
click at [506, 13] on div "Publish" at bounding box center [513, 12] width 22 height 9
click at [507, 12] on div "Publish" at bounding box center [513, 12] width 22 height 9
